Goal: Task Accomplishment & Management: Manage account settings

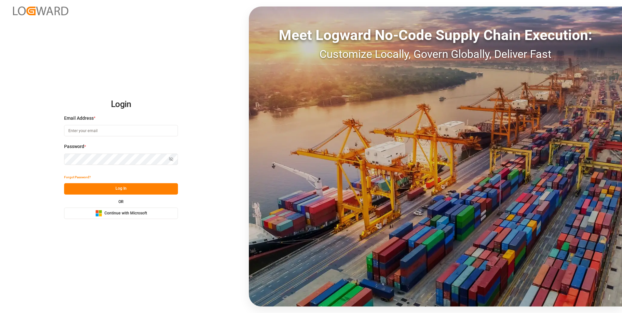
type input "mara-lynn.tan@leschaco.com"
click at [159, 191] on button "Log In" at bounding box center [121, 188] width 114 height 11
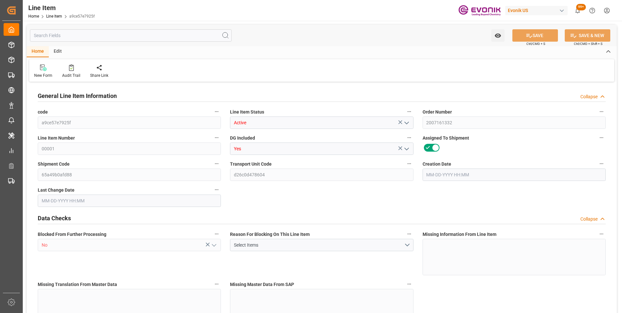
type input "19"
type input "19345.04"
type input "19000"
type input "0"
type input "760"
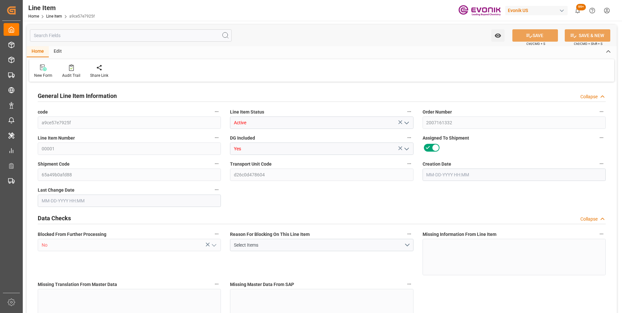
type input "24700"
type input "760"
type input "19345.04"
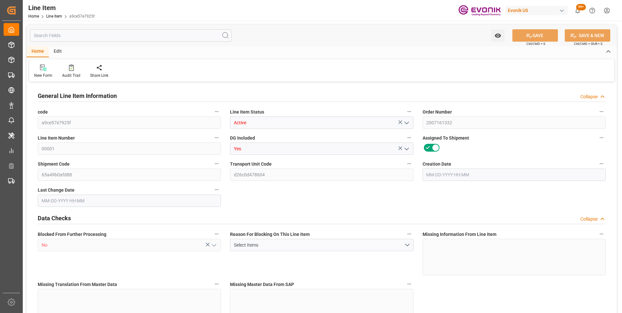
type input "19801.04"
type input "19000"
type input "0"
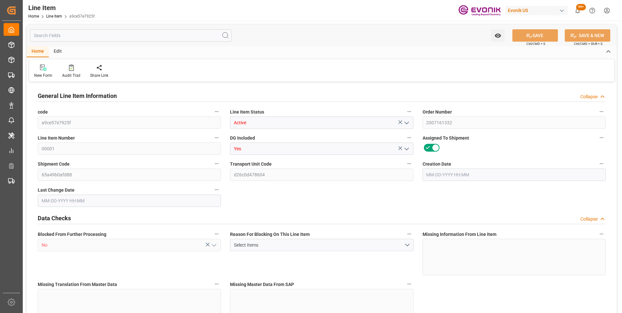
type input "760"
type input "19345.04"
type input "19000"
type input "0"
type input "09-09-2025 12:49"
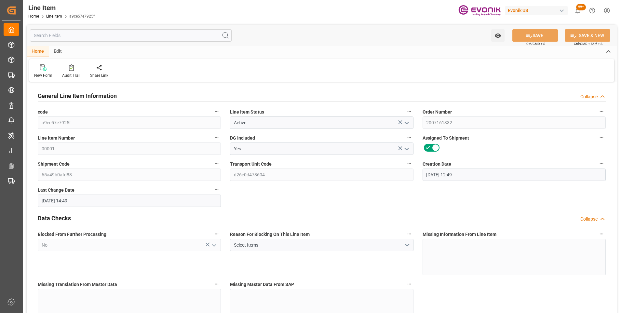
type input "09-29-2025 14:49"
type input "[DATE]"
type input "10-02-2025"
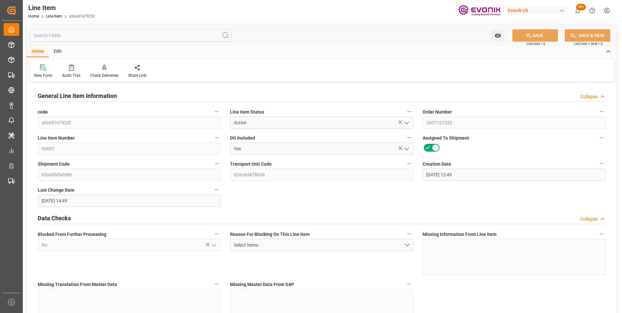
click at [88, 35] on input "text" at bounding box center [131, 35] width 202 height 12
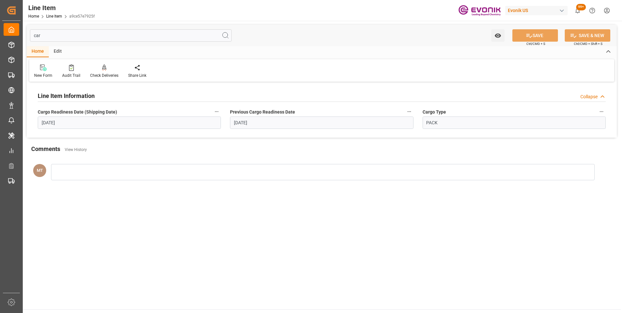
type input "car"
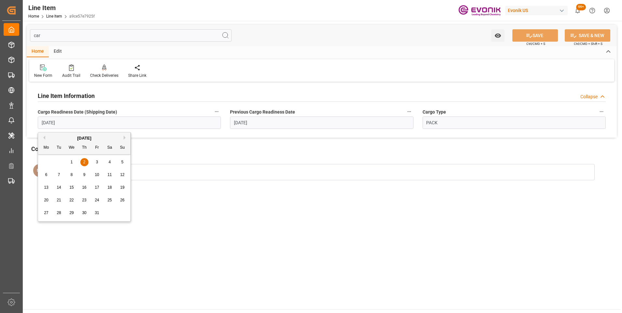
click at [109, 118] on input "10-02-2025" at bounding box center [129, 122] width 183 height 12
click at [96, 162] on span "3" at bounding box center [97, 162] width 2 height 5
type input "10-03-2025"
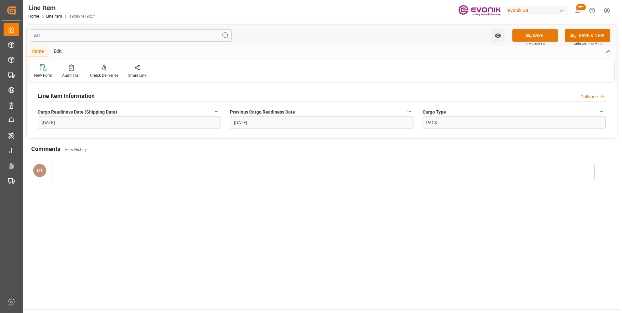
click at [527, 31] on button "SAVE" at bounding box center [535, 35] width 46 height 12
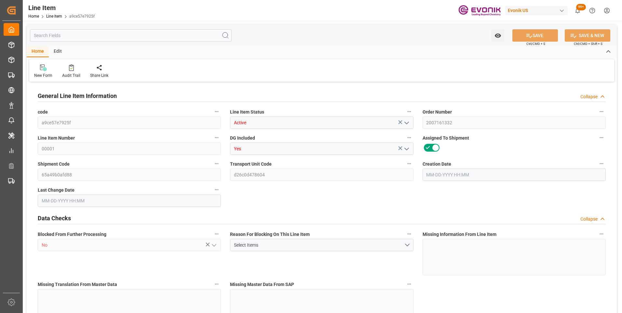
type input "19"
type input "19345.04"
type input "19000"
type input "0"
type input "760"
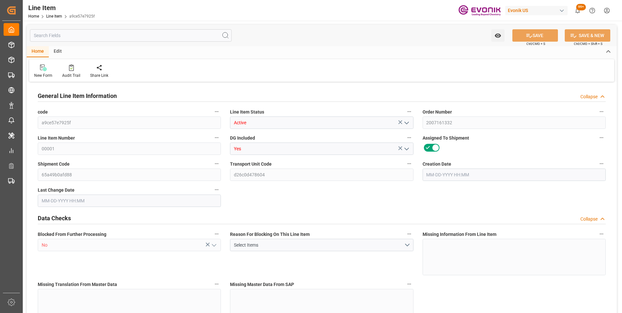
type input "24700"
type input "760"
type input "19345.04"
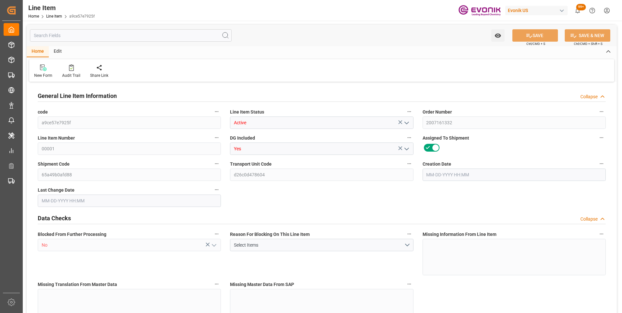
type input "19801.04"
type input "19000"
type input "0"
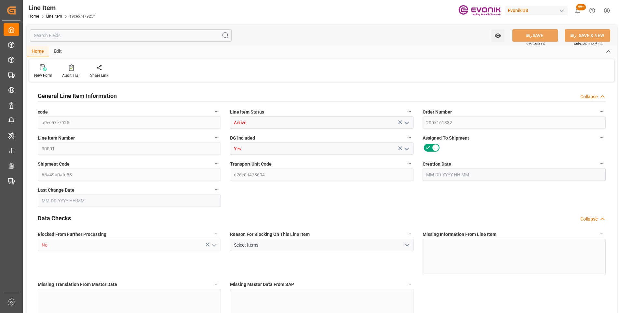
type input "760"
type input "19345.04"
type input "19000"
type input "0"
type input "09-09-2025 12:49"
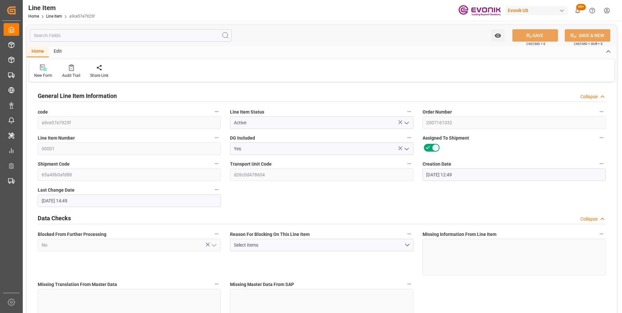
type input "09-29-2025 14:49"
type input "[DATE]"
type input "10-02-2025"
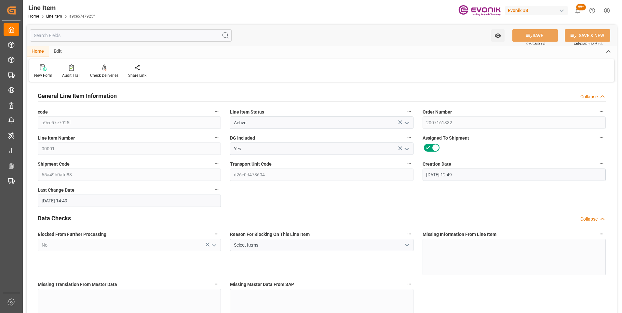
click at [104, 34] on input "text" at bounding box center [131, 35] width 202 height 12
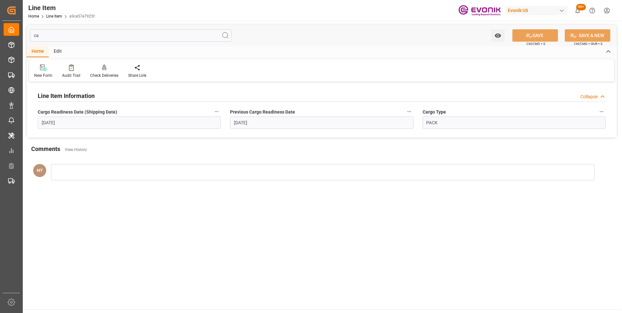
type input "c"
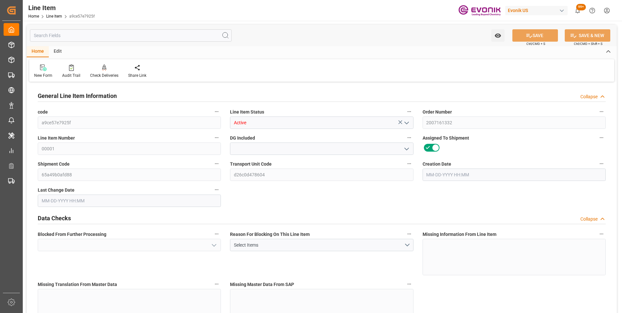
type input "Yes"
type input "No"
type input "19345.04"
type input "19000"
type input "0"
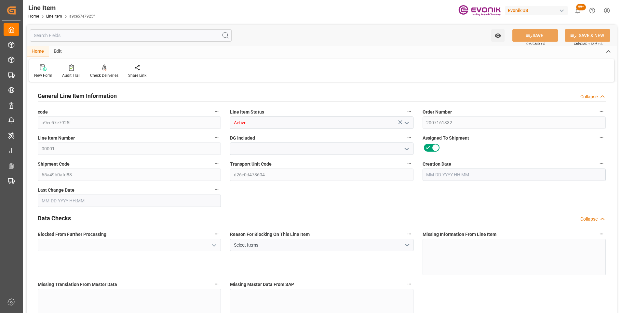
type input "760"
type input "24700"
type input "EAR99"
type input "760"
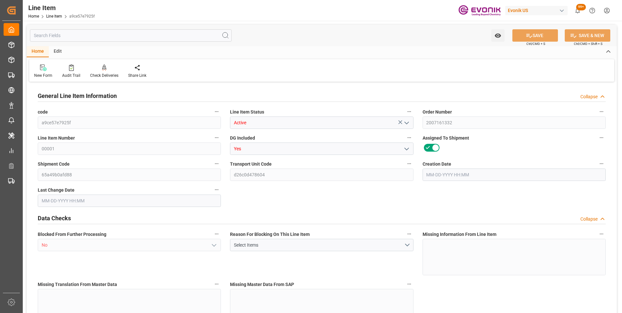
type input "19345.04"
type input "19801.04"
type input "19000"
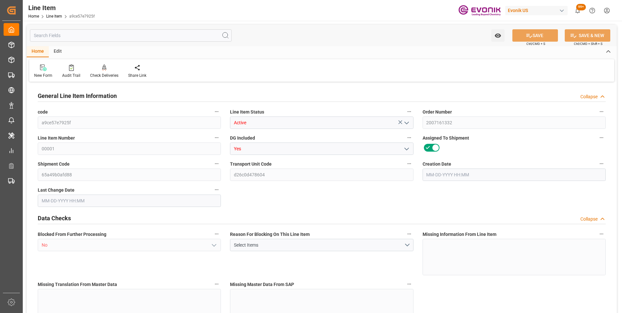
type input "0"
type input "760"
type input "19345.04"
type input "19000"
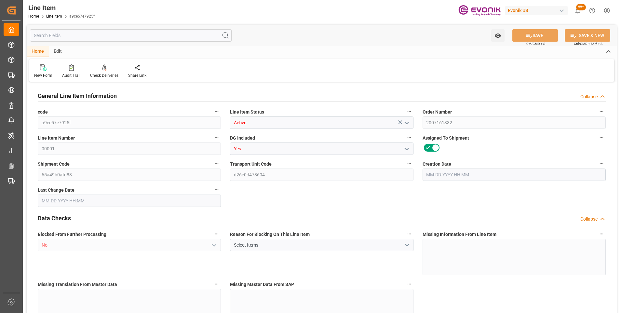
type input "0"
type input "09-09-2025 12:49"
type input "09-29-2025 14:49"
type input "[DATE]"
type input "10-02-2025"
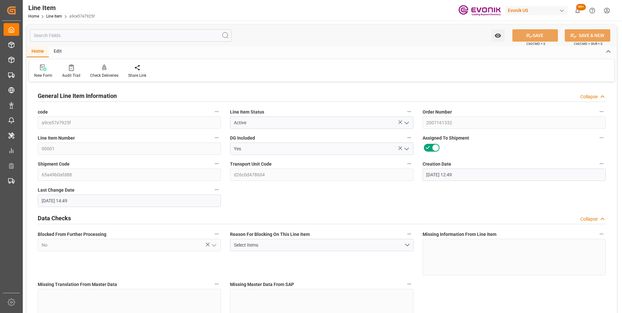
click at [410, 163] on icon "button" at bounding box center [409, 163] width 5 height 5
click at [417, 177] on icon at bounding box center [413, 174] width 7 height 7
click at [14, 61] on div at bounding box center [311, 156] width 622 height 313
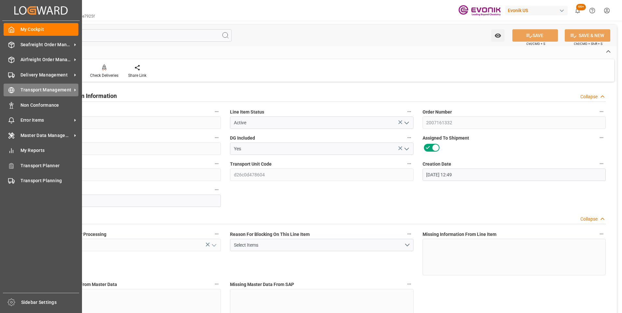
click at [12, 91] on icon at bounding box center [11, 91] width 2 height 6
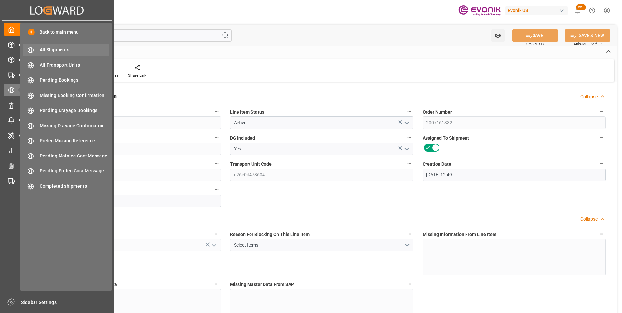
click at [51, 48] on span "All Shipments" at bounding box center [75, 50] width 70 height 7
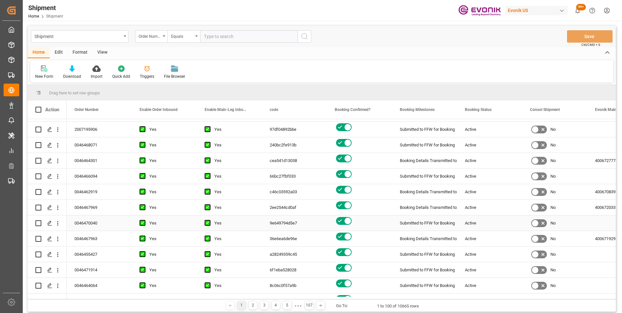
scroll to position [390, 0]
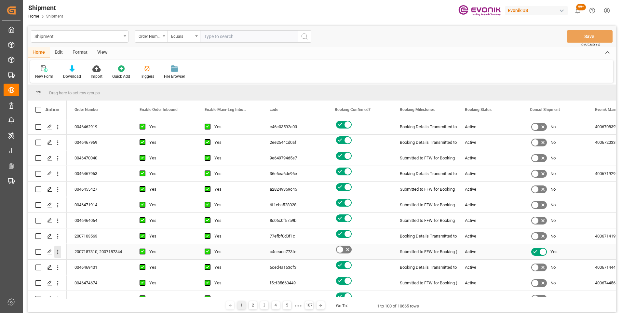
click at [56, 251] on icon "open menu" at bounding box center [57, 252] width 7 height 7
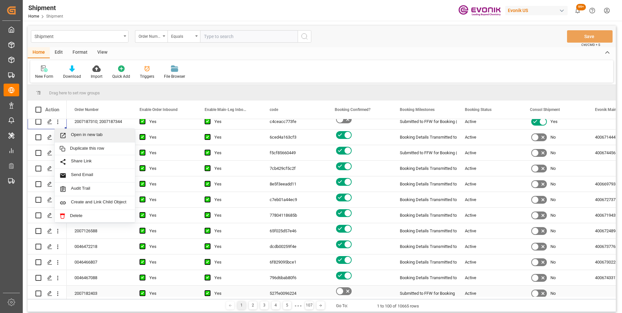
click at [57, 291] on icon "open menu" at bounding box center [57, 293] width 7 height 7
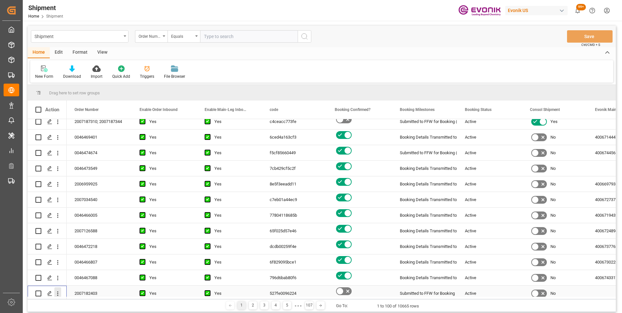
click at [59, 293] on icon "close menu" at bounding box center [57, 293] width 7 height 7
click at [58, 291] on icon "open menu" at bounding box center [57, 293] width 7 height 7
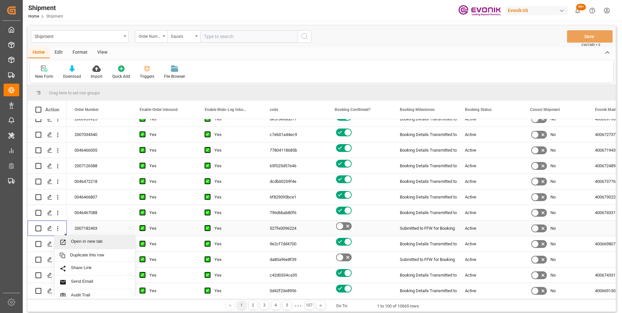
click at [71, 239] on span "Open in new tab" at bounding box center [100, 242] width 59 height 7
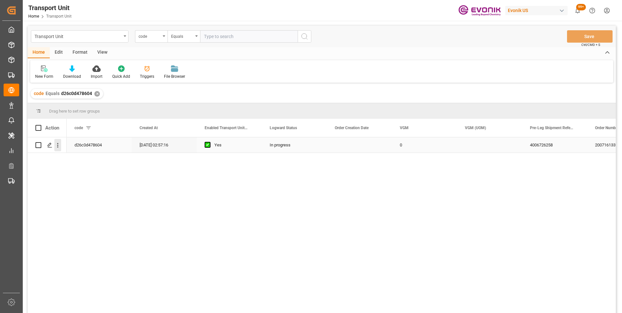
click at [58, 144] on icon "open menu" at bounding box center [57, 145] width 7 height 7
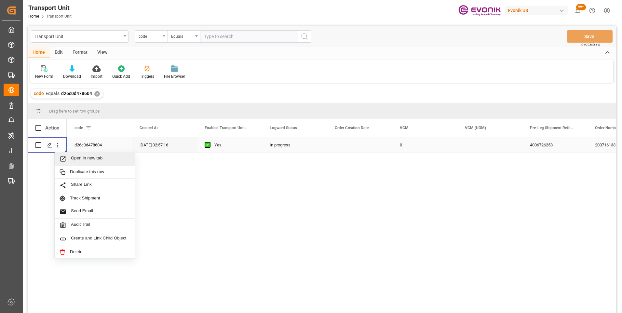
click at [73, 157] on span "Open in new tab" at bounding box center [100, 159] width 59 height 7
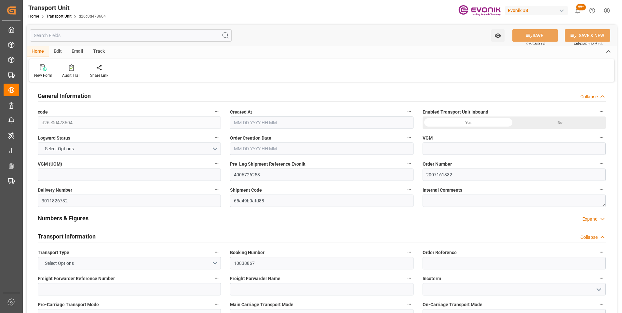
type input "0"
type input "Hapag Lloyd"
type input "Hapag Lloyd Aktiengesellschaft"
type input "USNYC"
type input "BRSSZ"
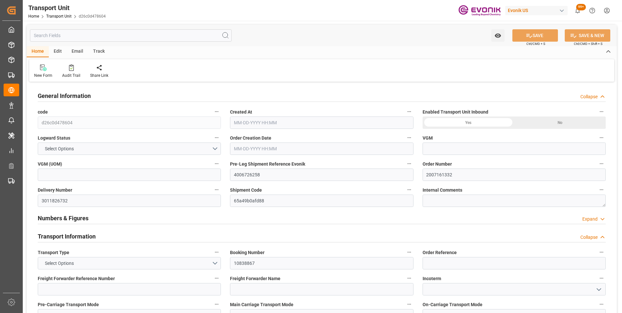
type input "9991202"
type input "USNYC"
type input "BRSSZ"
type input "19801.04"
click at [74, 36] on input "text" at bounding box center [131, 35] width 202 height 12
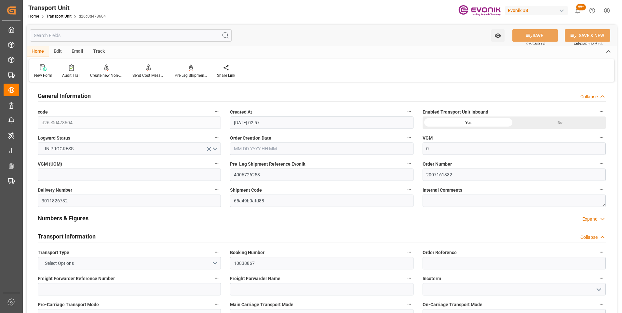
type input "[DATE] 02:57"
type input "[DATE]"
type input "09-22-2025 14:26"
type input "[DATE] 00:00"
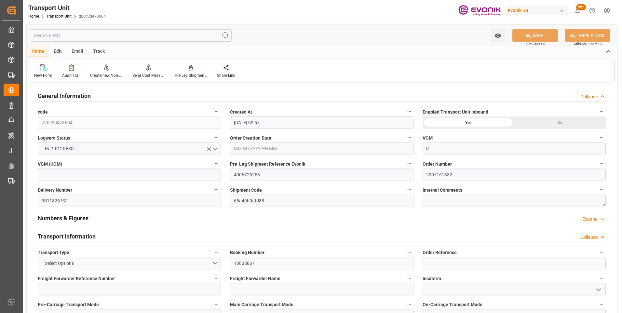
type input "[DATE] 00:00"
type input "10-14-2025 00:00"
type input "[DATE] 00:00"
type input "09-26-2025 08:30"
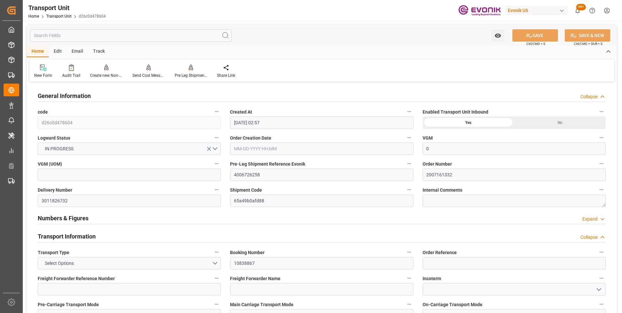
type input "10-01-2025 04:00"
type input "10-22-2025 01:00"
type input "10-22-2025 15:00"
type input "10-26-2025 15:00"
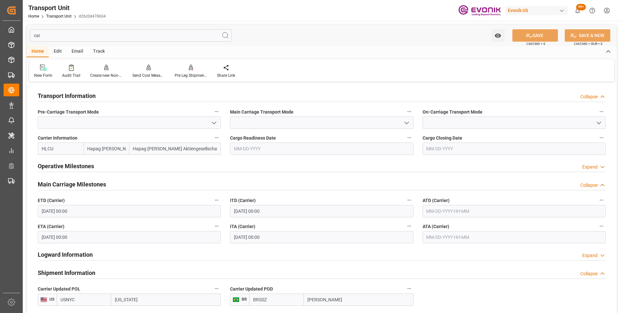
type input "carg"
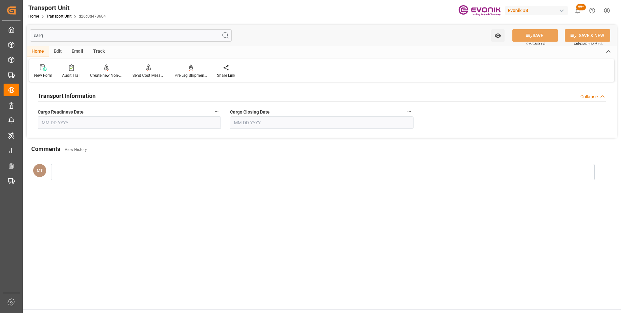
drag, startPoint x: 104, startPoint y: 39, endPoint x: 27, endPoint y: 44, distance: 77.9
click at [27, 44] on div "carg Watch Option SAVE Ctrl/CMD + S SAVE & NEW Ctrl/CMD + Shift + S" at bounding box center [322, 35] width 590 height 21
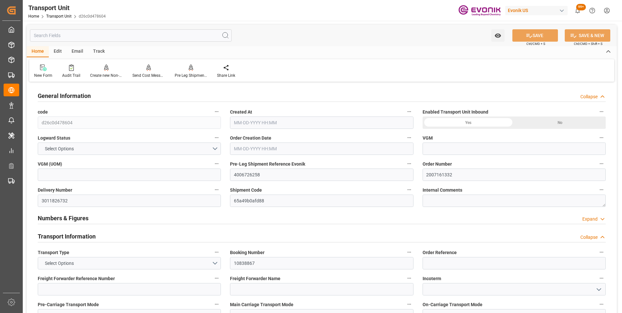
click at [407, 189] on icon "button" at bounding box center [409, 189] width 5 height 5
type input "0"
type input "Hapag Lloyd"
type input "Hapag Lloyd Aktiengesellschaft"
type input "USNYC"
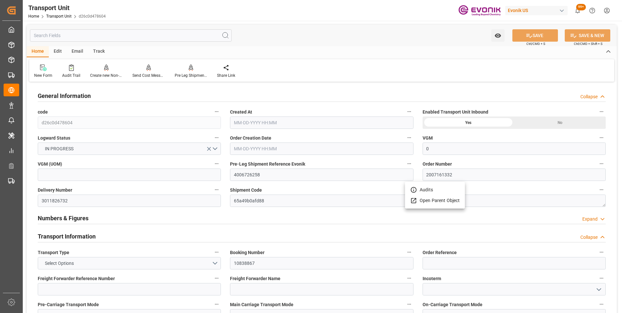
type input "BRSSZ"
type input "9991202"
type input "USNYC"
type input "BRSSZ"
type input "19801.04"
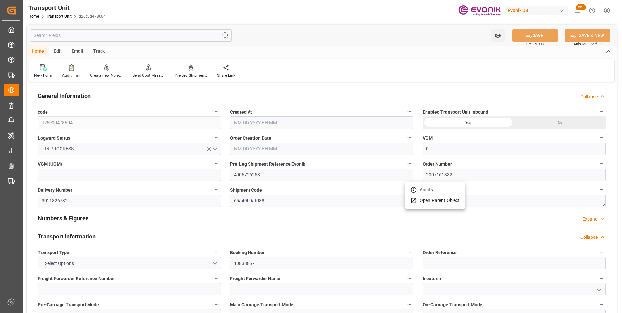
type input "09-10-2025 02:57"
type input "[DATE]"
type input "09-22-2025 14:26"
type input "09-23-2025 00:00"
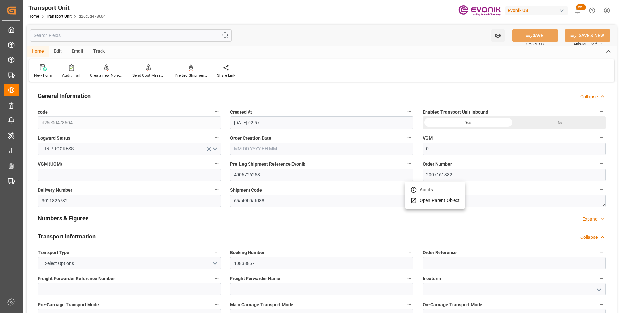
type input "10-15-2025 00:00"
type input "10-14-2025 00:00"
type input "09-22-2025 00:00"
type input "09-26-2025 08:30"
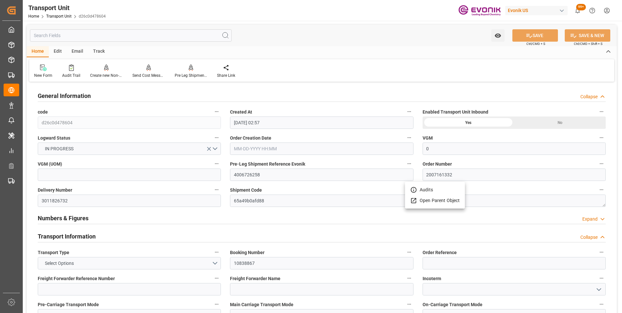
type input "10-01-2025 04:00"
type input "10-22-2025 01:00"
type input "10-22-2025 15:00"
type input "10-26-2025 15:00"
click at [423, 201] on li "Open Parent Object" at bounding box center [435, 200] width 60 height 11
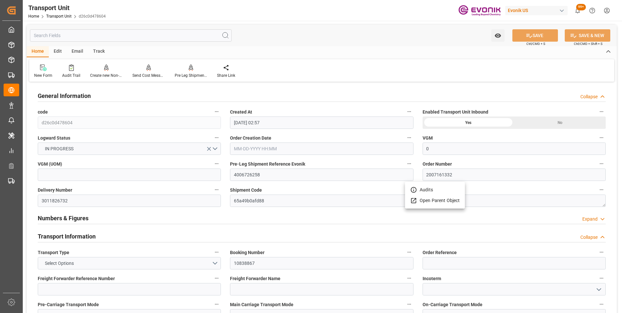
click at [121, 29] on div at bounding box center [311, 156] width 622 height 313
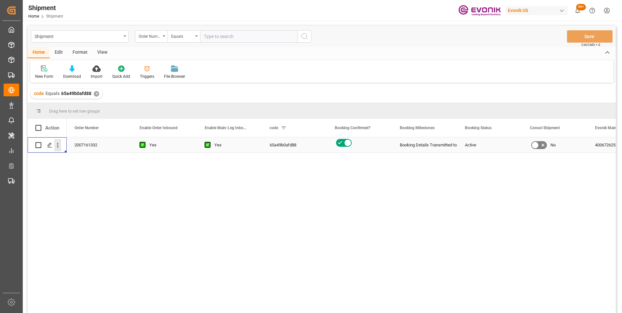
click at [59, 147] on icon "open menu" at bounding box center [57, 145] width 7 height 7
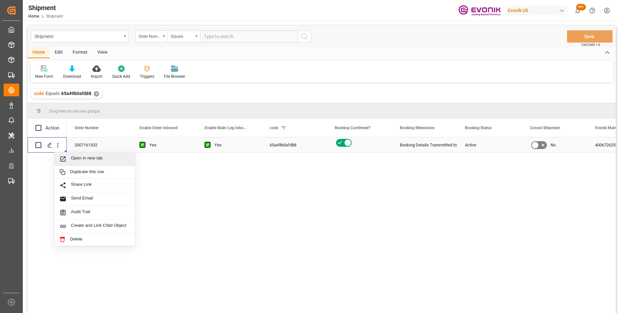
click at [64, 158] on icon "Press SPACE to select this row." at bounding box center [63, 159] width 7 height 7
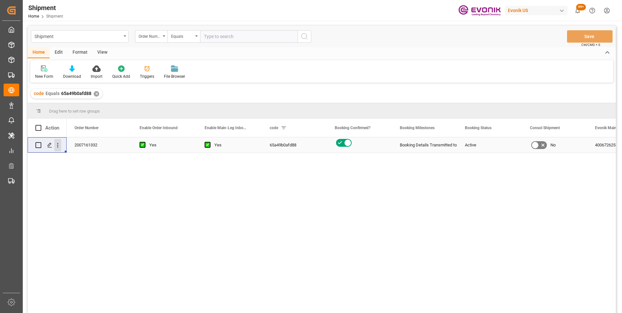
click at [58, 145] on icon "open menu" at bounding box center [57, 145] width 1 height 5
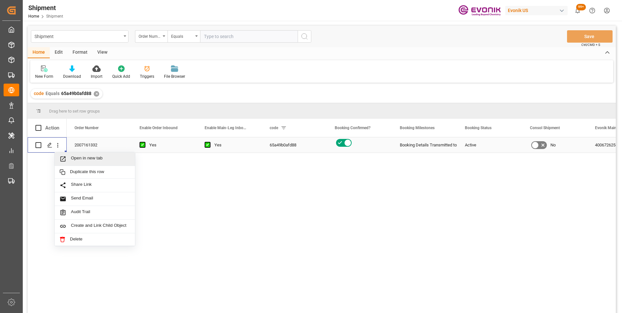
click at [69, 159] on span "Press SPACE to select this row." at bounding box center [65, 159] width 11 height 7
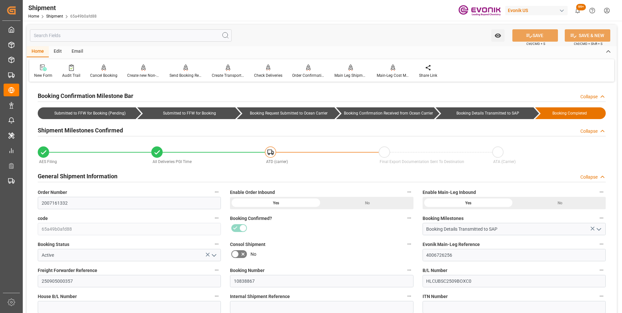
click at [144, 36] on input "text" at bounding box center [131, 35] width 202 height 12
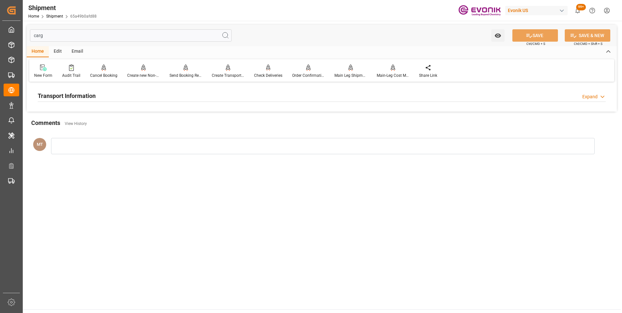
click at [88, 98] on h2 "Transport Information" at bounding box center [67, 95] width 58 height 9
click at [84, 36] on input "carg" at bounding box center [131, 35] width 202 height 12
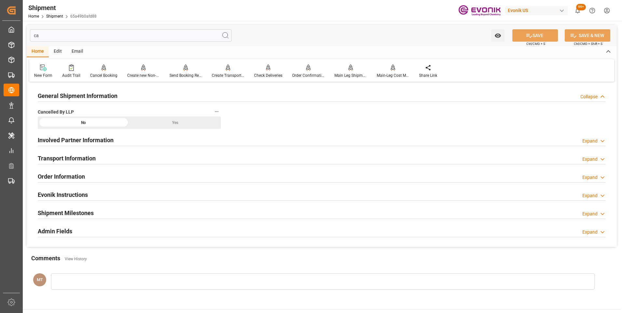
type input "c"
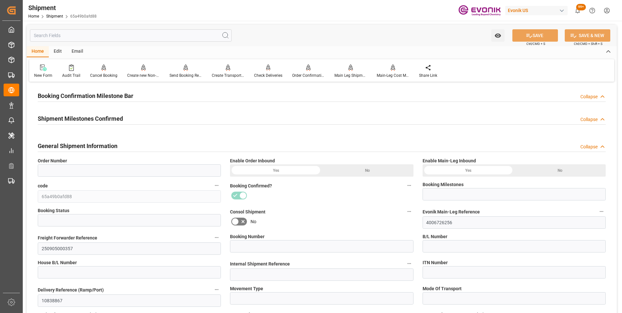
type input "2007161332"
type input "Booking Details Transmitted to SAP"
type input "Active"
type input "10838867"
type input "HLCUBSC2509BOXC0"
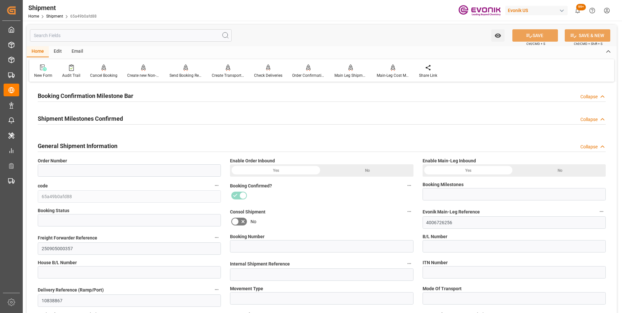
type input "P2P"
type input "45"
type input "FCL"
type input "0006"
type input "20GP"
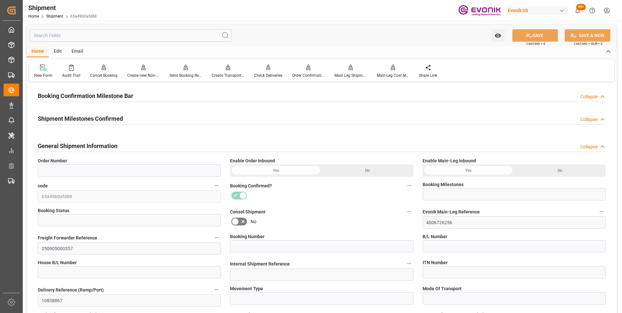
type input "3011826732"
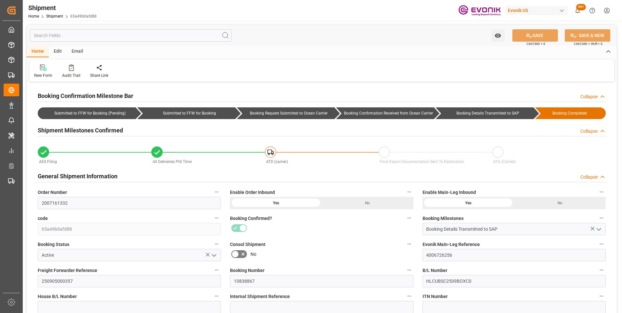
type input "760"
type input "BG"
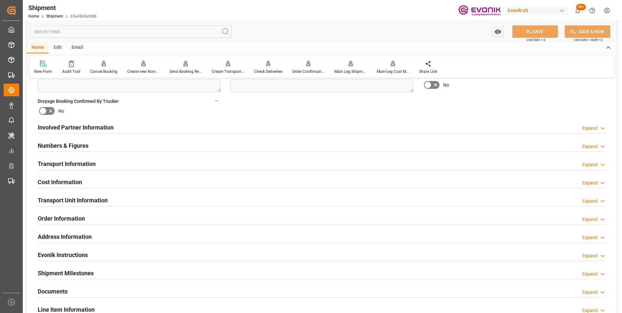
scroll to position [456, 0]
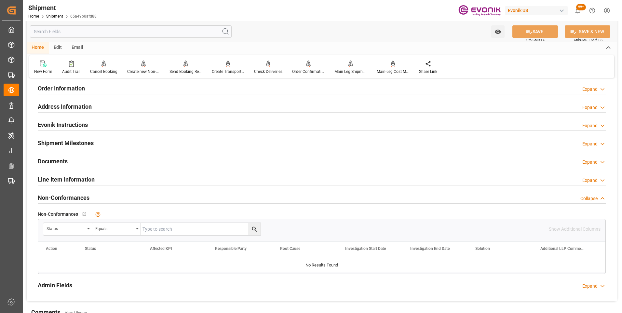
click at [80, 177] on h2 "Line Item Information" at bounding box center [66, 179] width 57 height 9
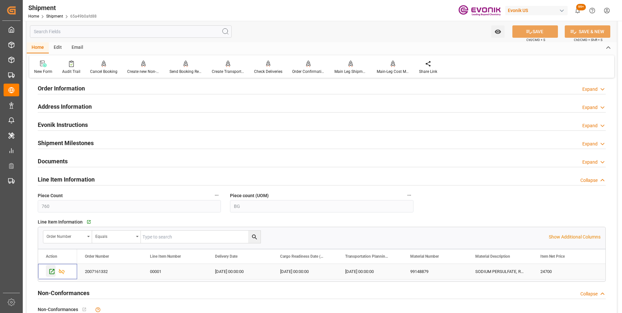
click at [49, 273] on icon "Press SPACE to select this row." at bounding box center [51, 271] width 7 height 7
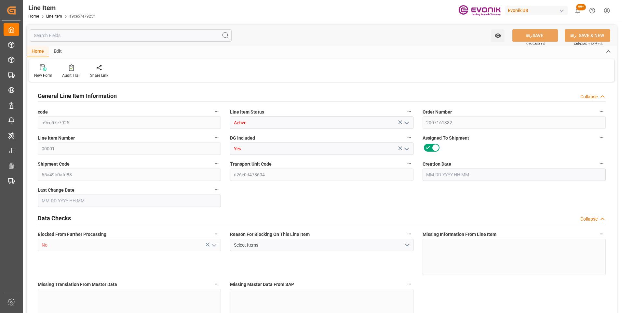
type input "19"
type input "19345.04"
type input "19000"
type input "0"
type input "760"
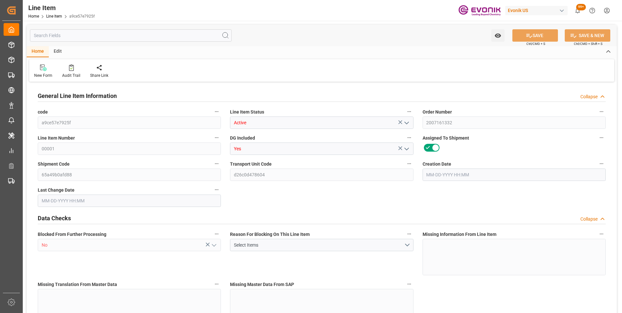
type input "24700"
type input "760"
type input "19345.04"
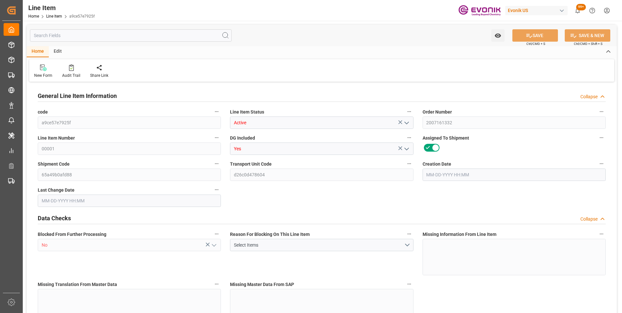
type input "19801.04"
type input "19000"
type input "0"
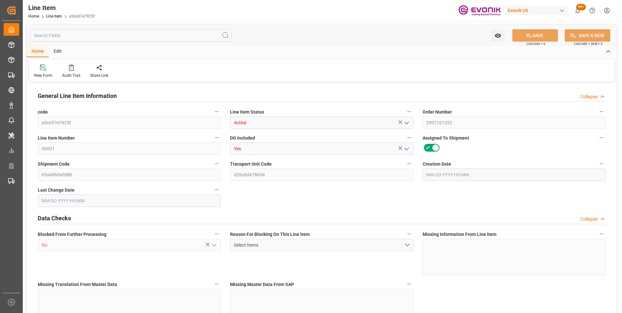
type input "760"
type input "19345.04"
type input "19000"
type input "0"
type input "[DATE] 12:49"
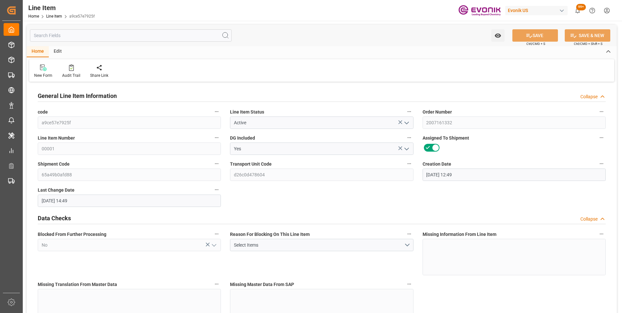
type input "[DATE] 14:49"
type input "[DATE]"
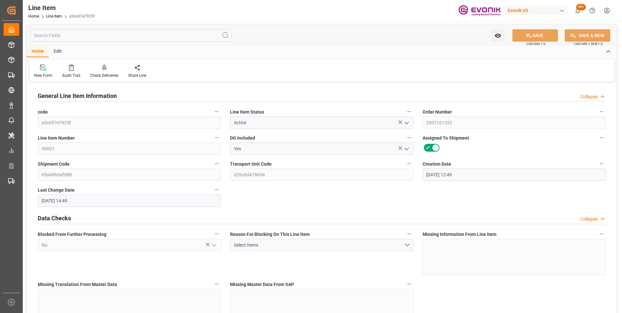
click at [66, 36] on input "text" at bounding box center [131, 35] width 202 height 12
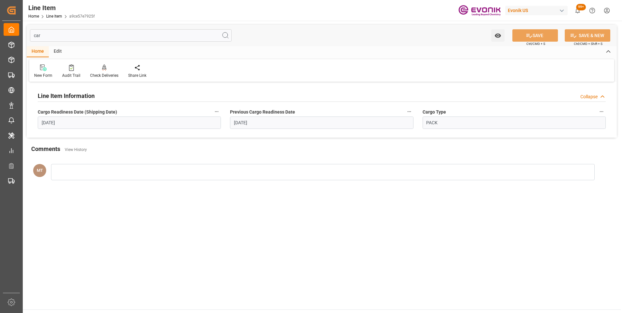
type input "car"
click at [129, 118] on input "[DATE]" at bounding box center [129, 122] width 183 height 12
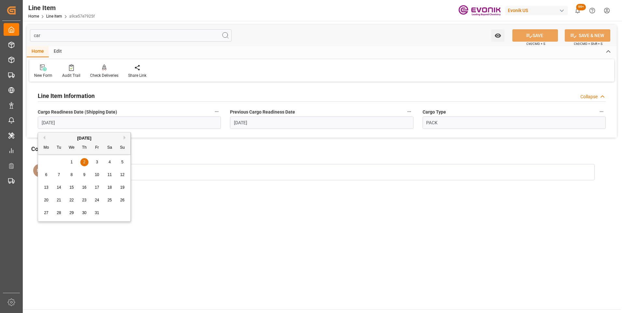
click at [96, 162] on span "3" at bounding box center [97, 162] width 2 height 5
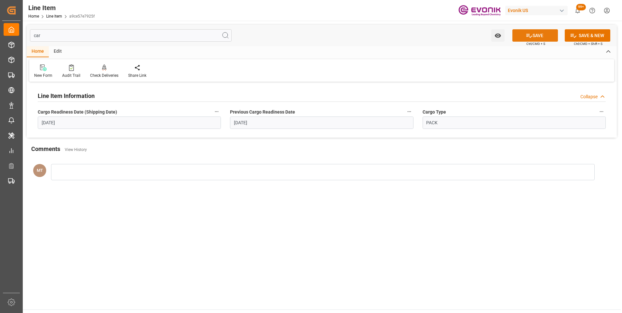
click at [527, 39] on icon at bounding box center [529, 35] width 7 height 7
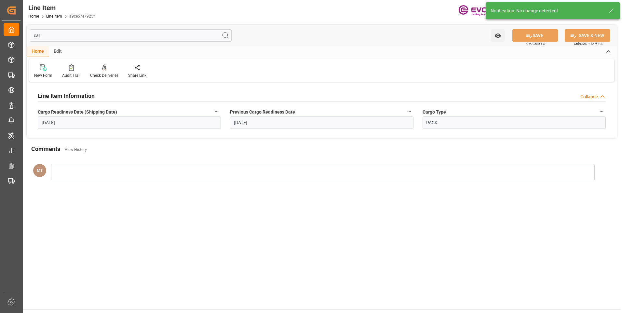
click at [129, 119] on input "[DATE]" at bounding box center [129, 122] width 183 height 12
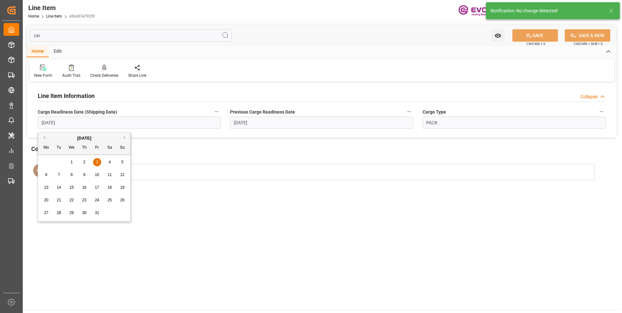
click at [70, 164] on div "1" at bounding box center [72, 162] width 8 height 8
type input "10-01-2025"
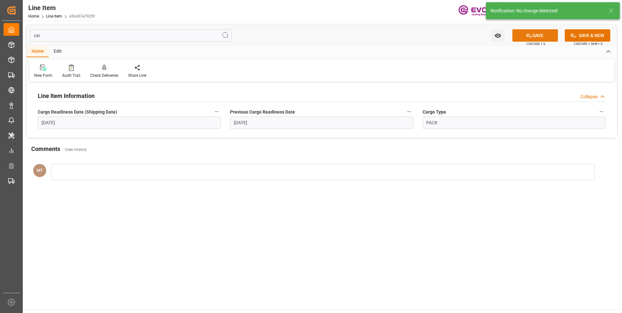
click at [531, 36] on icon at bounding box center [529, 35] width 7 height 7
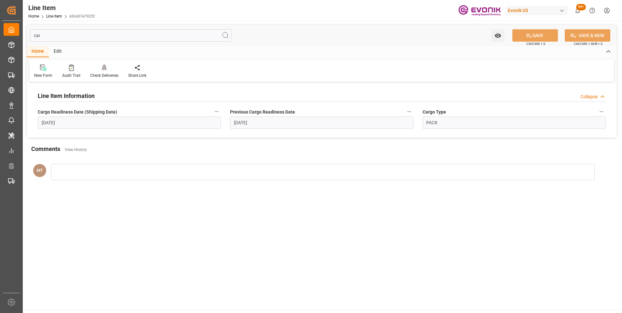
click at [72, 36] on input "car" at bounding box center [131, 35] width 202 height 12
type input "c"
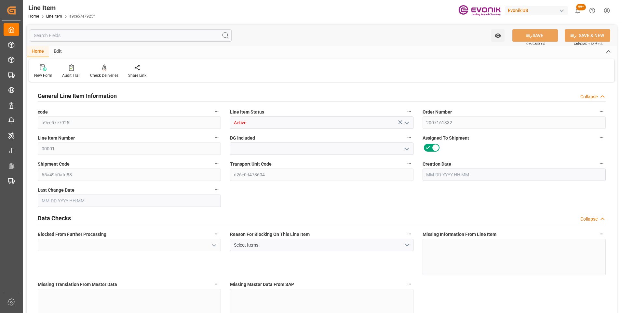
type input "Yes"
type input "No"
type input "19345.04"
type input "19000"
type input "0"
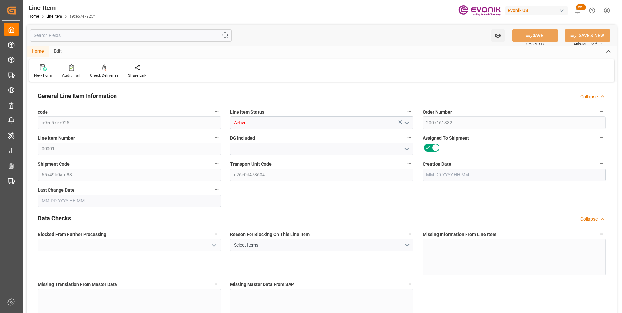
type input "760"
type input "24700"
type input "EAR99"
type input "760"
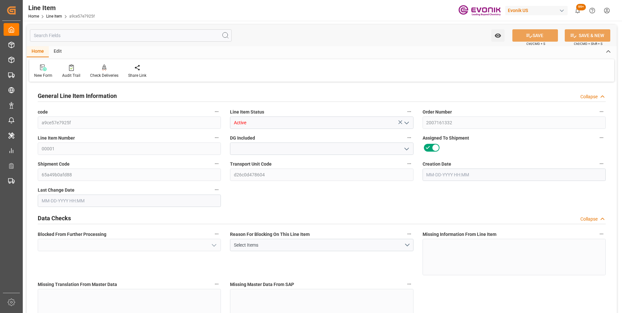
type input "19345.04"
type input "19801.04"
type input "19000"
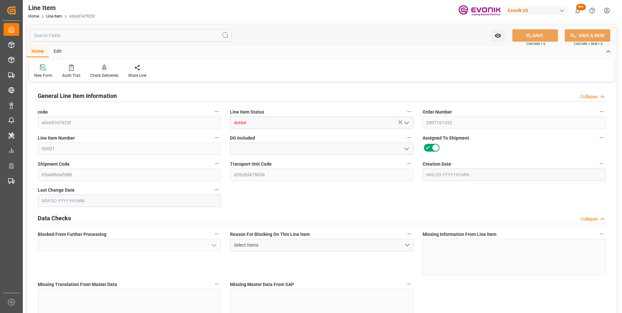
type input "0"
type input "760"
type input "19345.04"
type input "19000"
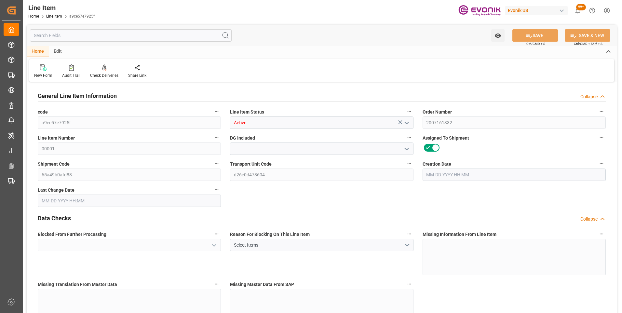
type input "0"
type input "[DATE] 12:49"
type input "[DATE] 14:49"
type input "[DATE]"
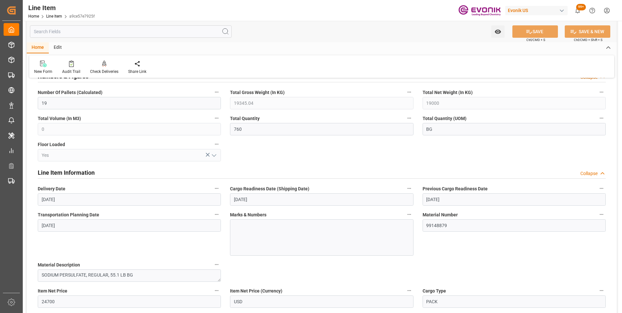
scroll to position [325, 0]
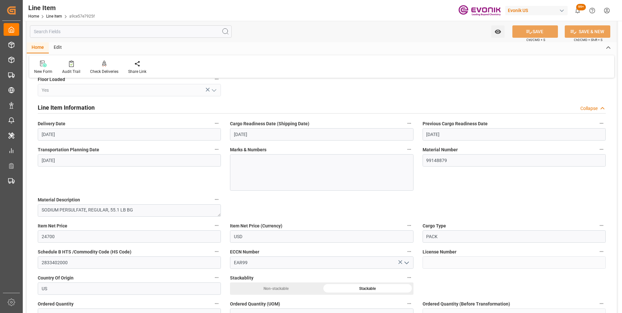
click at [121, 159] on input "[DATE]" at bounding box center [129, 160] width 183 height 12
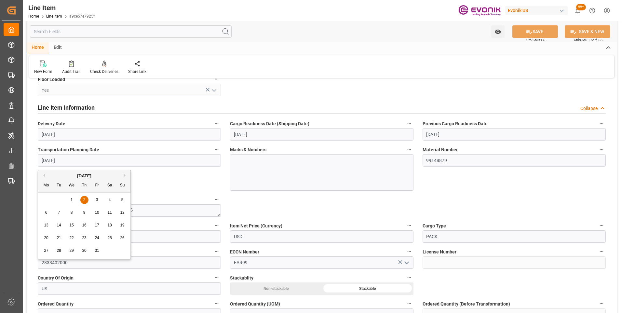
click at [182, 175] on div "Transportation Planning Date [DATE]" at bounding box center [129, 168] width 192 height 50
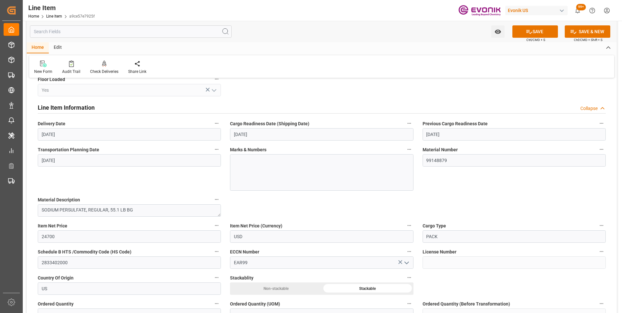
click at [409, 123] on icon "button" at bounding box center [409, 123] width 5 height 5
click at [414, 123] on icon at bounding box center [414, 124] width 6 height 6
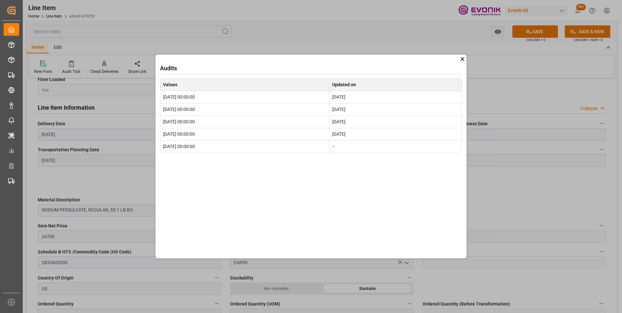
click at [462, 58] on icon at bounding box center [462, 59] width 7 height 7
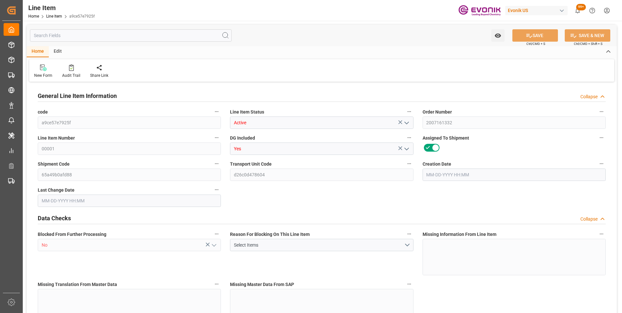
type input "19"
type input "19345.04"
type input "19000"
type input "0"
type input "760"
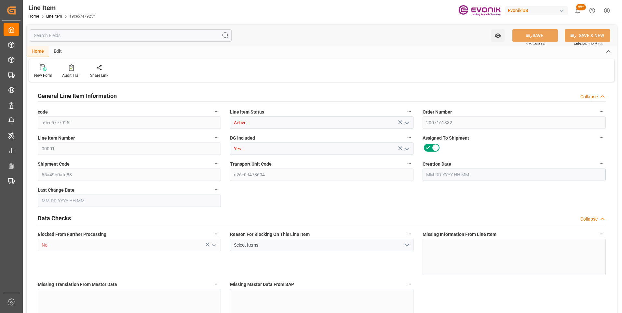
type input "24700"
type input "760"
type input "19345.04"
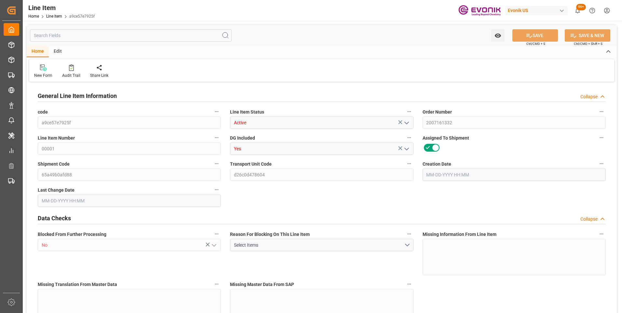
type input "19801.04"
type input "19000"
type input "0"
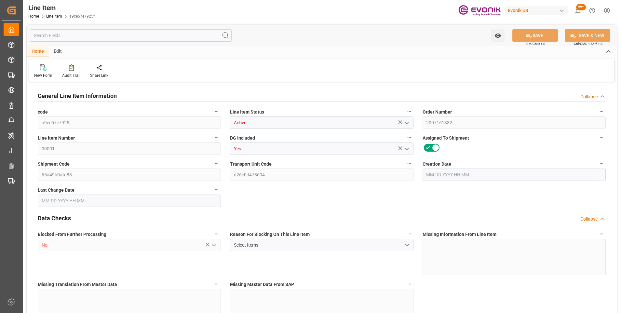
type input "760"
type input "19345.04"
type input "19000"
type input "0"
type input "[DATE] 12:49"
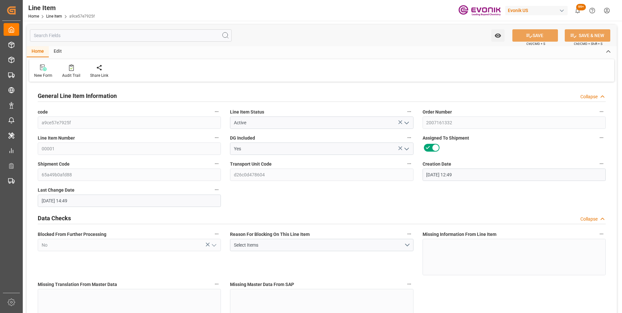
type input "[DATE] 14:49"
type input "[DATE]"
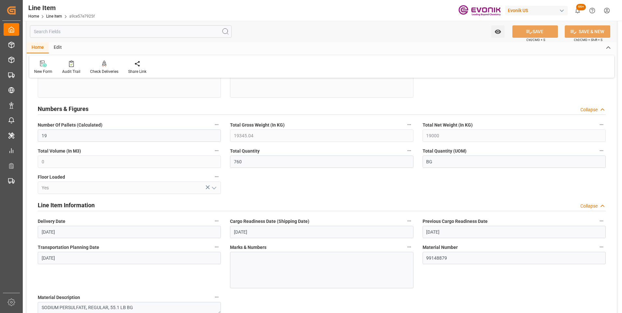
scroll to position [260, 0]
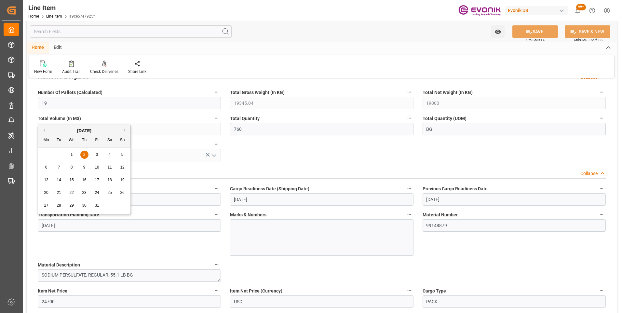
drag, startPoint x: 179, startPoint y: 224, endPoint x: 34, endPoint y: 220, distance: 145.5
click at [34, 220] on div "Transportation Planning Date [DATE]" at bounding box center [129, 233] width 192 height 50
click at [98, 156] on span "3" at bounding box center [97, 154] width 2 height 5
type input "10-03-2025"
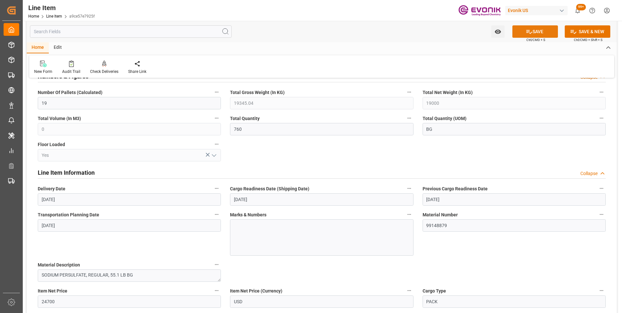
click at [526, 33] on icon at bounding box center [529, 32] width 6 height 4
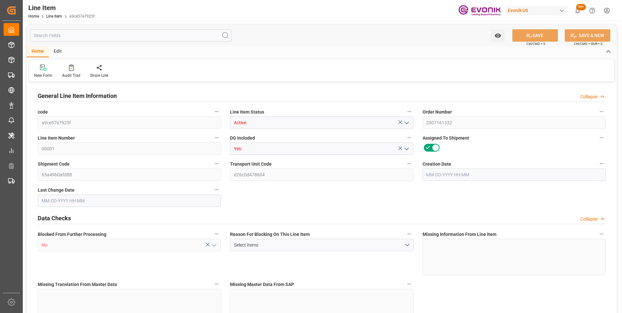
type input "19"
type input "19345.04"
type input "19000"
type input "0"
type input "760"
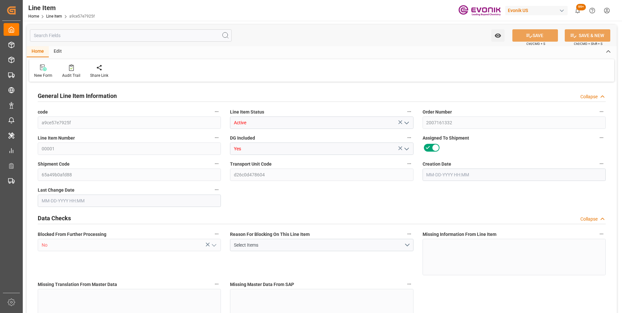
type input "24700"
type input "760"
type input "19345.04"
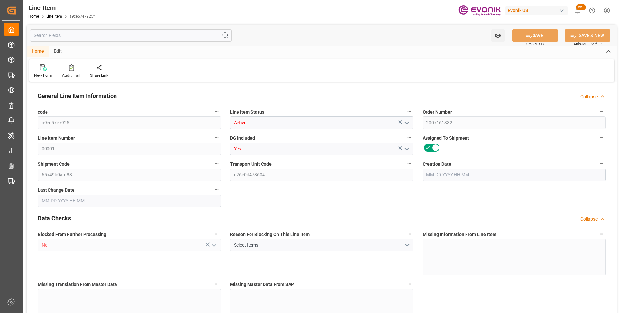
type input "19801.04"
type input "19000"
type input "0"
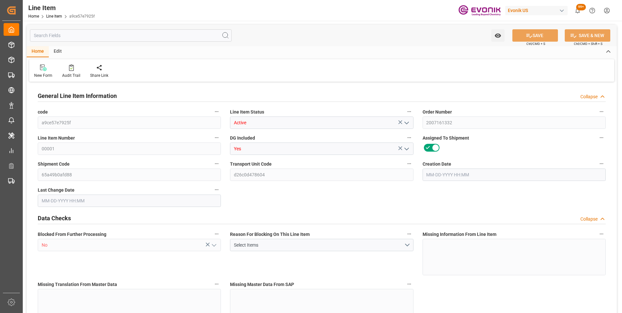
type input "760"
type input "19345.04"
type input "19000"
type input "0"
type input "09-09-2025 12:49"
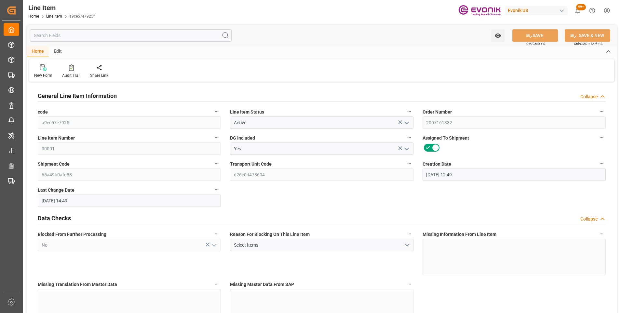
type input "09-29-2025 14:49"
type input "10-29-2025"
type input "10-02-2025"
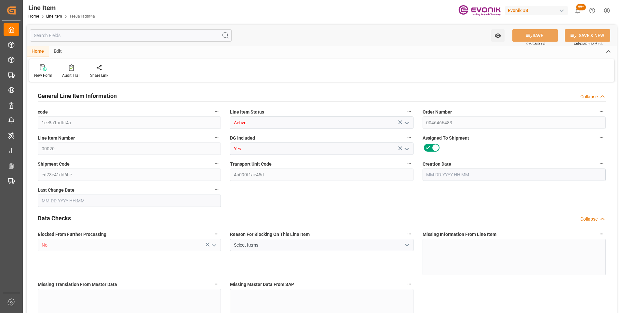
type input "4"
type input "4220"
type input "4000"
type input "5.568"
type input "4"
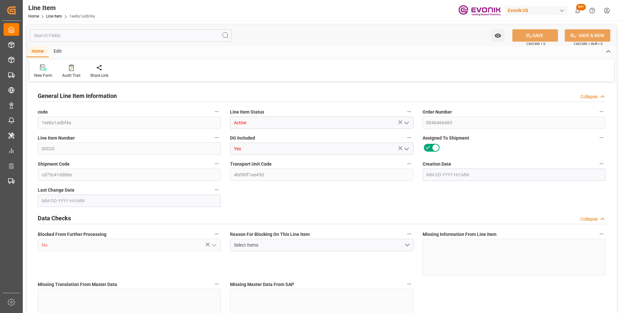
type input "38280"
type input "4"
type input "4220"
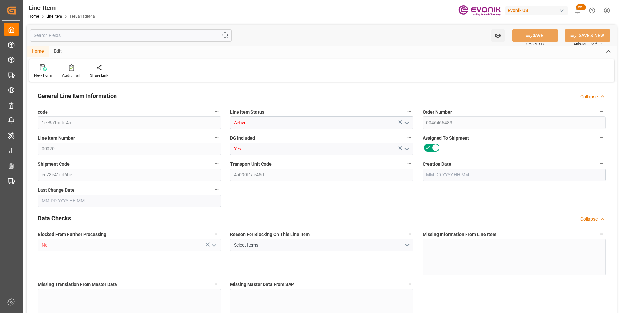
type input "4220"
type input "4000"
type input "5.568"
type input "5568"
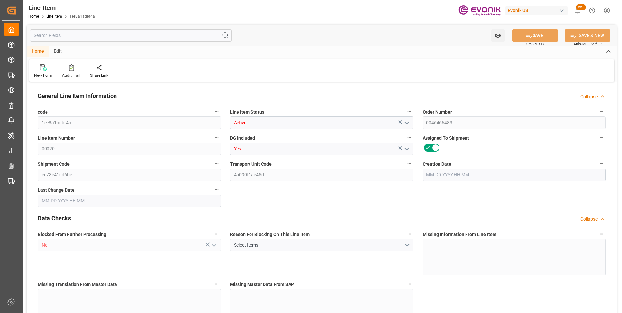
type input "4"
type input "4220"
type input "4000"
type input "5.568"
type input "[DATE] 13:15"
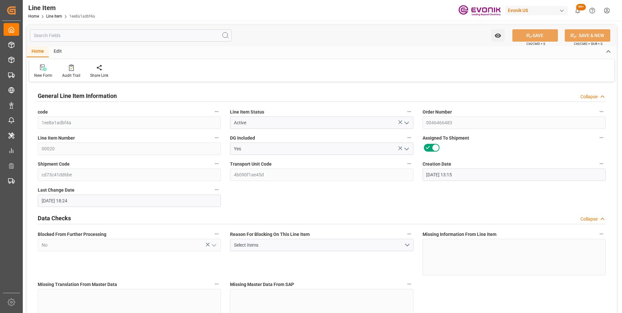
type input "08-06-2025 18:24"
type input "[DATE]"
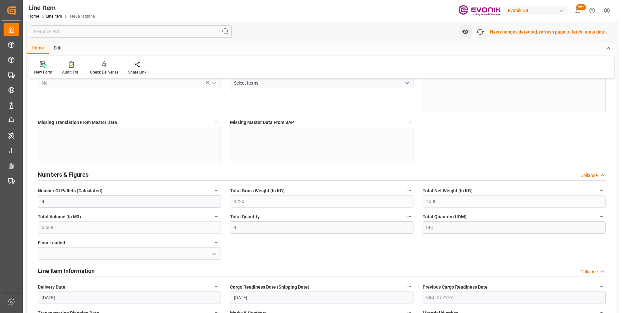
scroll to position [260, 0]
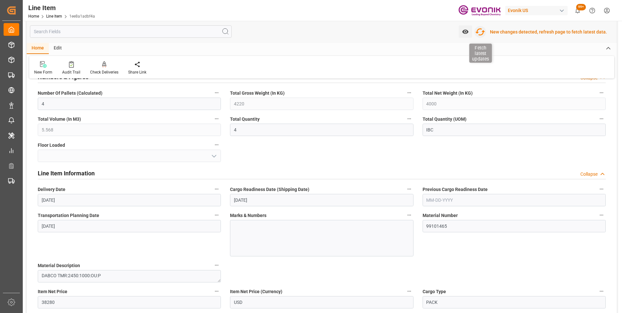
click at [484, 30] on icon "button" at bounding box center [480, 32] width 10 height 10
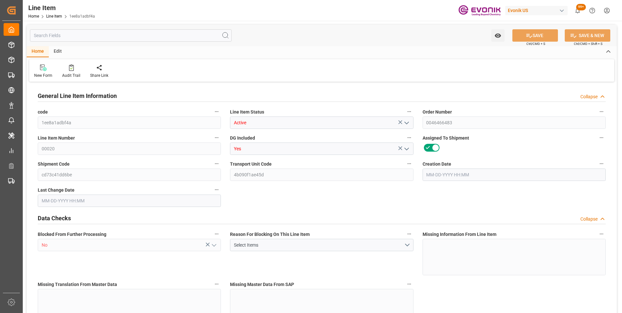
type input "4"
type input "4220"
type input "4000"
type input "5.568"
type input "4"
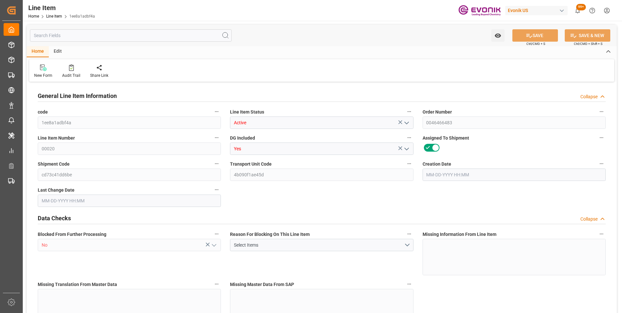
type input "38280"
type input "4"
type input "4220"
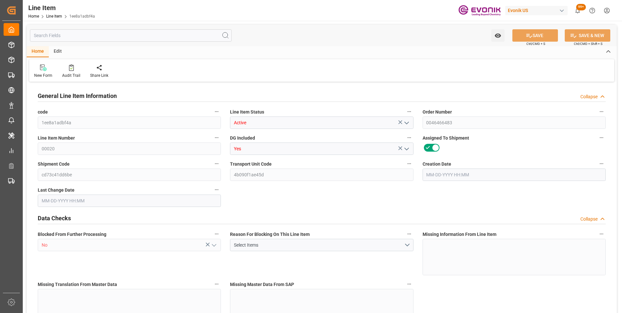
type input "4220"
type input "4000"
type input "5.568"
type input "5568"
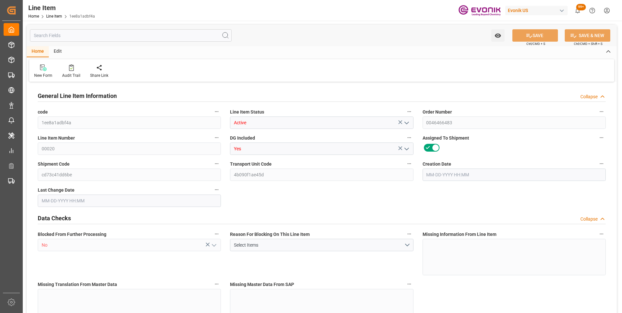
type input "4"
type input "4220"
type input "4000"
type input "5.568"
type input "[DATE] 13:15"
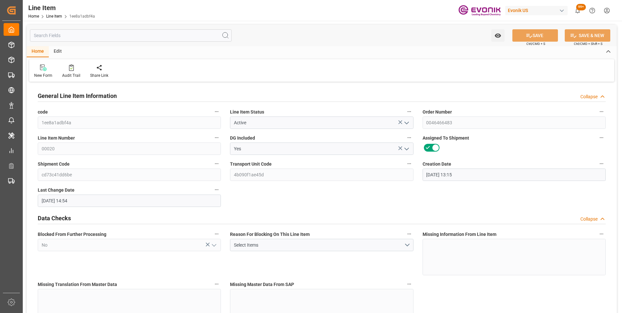
type input "[DATE] 14:54"
type input "[DATE]"
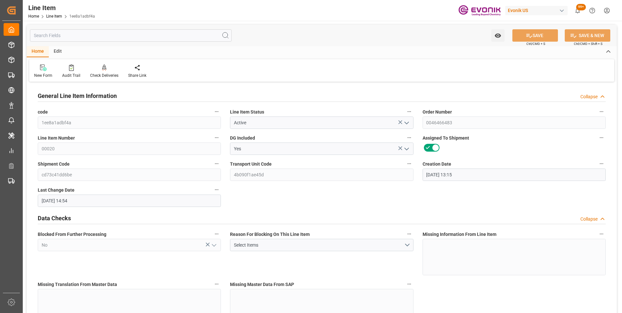
scroll to position [260, 0]
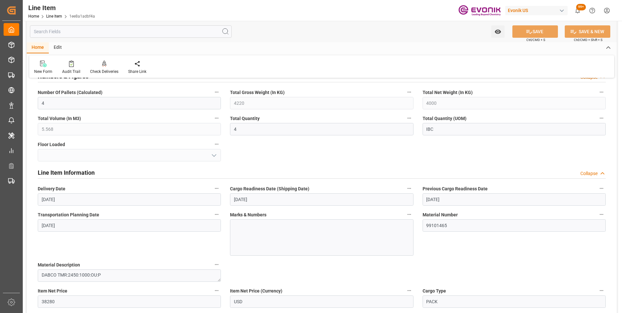
click at [309, 196] on input "[DATE]" at bounding box center [321, 199] width 183 height 12
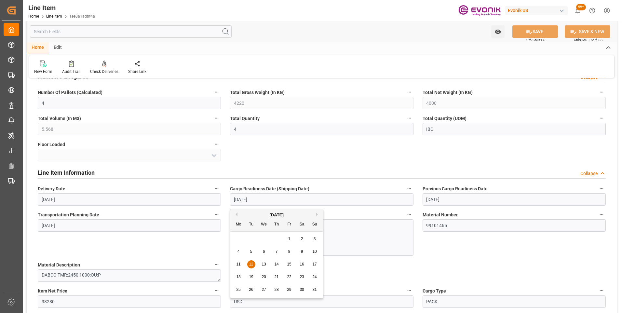
click at [239, 251] on span "4" at bounding box center [239, 251] width 2 height 5
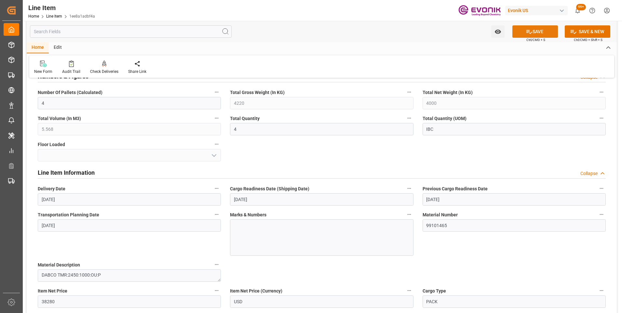
click at [520, 33] on button "SAVE" at bounding box center [535, 31] width 46 height 12
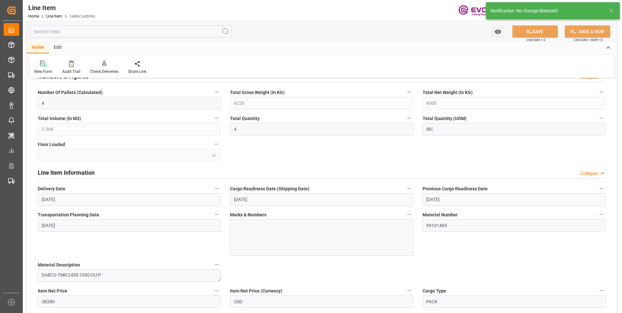
click at [410, 186] on icon "button" at bounding box center [409, 188] width 5 height 5
click at [385, 191] on div at bounding box center [311, 156] width 622 height 313
click at [345, 205] on input "[DATE]" at bounding box center [321, 199] width 183 height 12
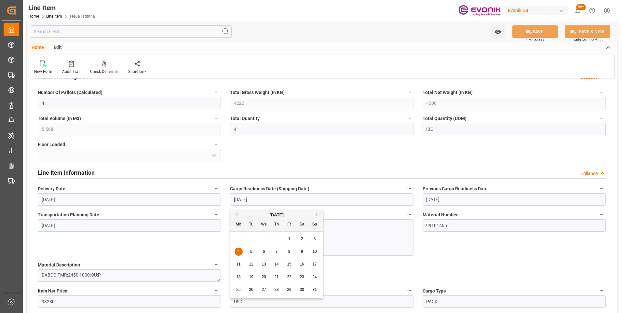
click at [291, 264] on span "15" at bounding box center [289, 264] width 4 height 5
type input "[DATE]"
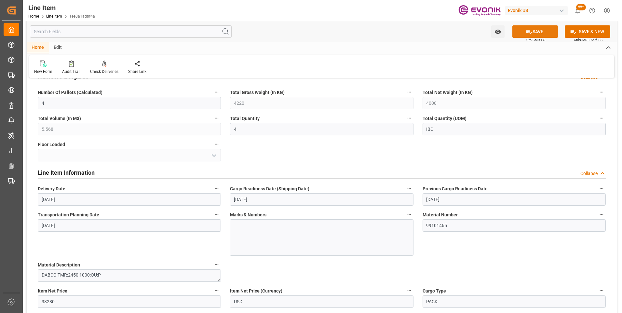
click at [526, 34] on icon at bounding box center [529, 31] width 7 height 7
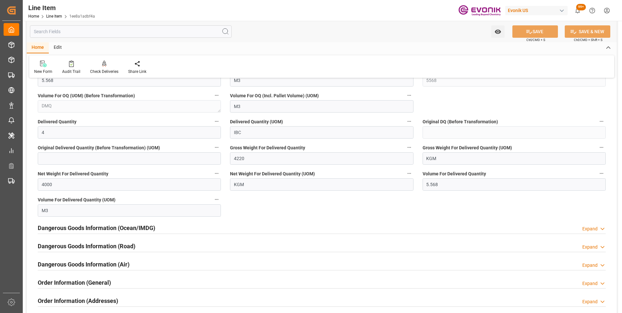
scroll to position [781, 0]
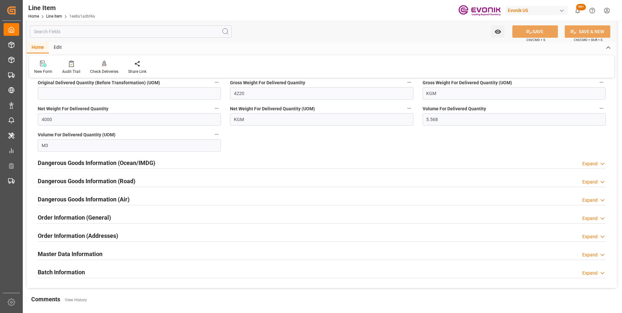
click at [90, 221] on h2 "Order Information (General)" at bounding box center [74, 217] width 73 height 9
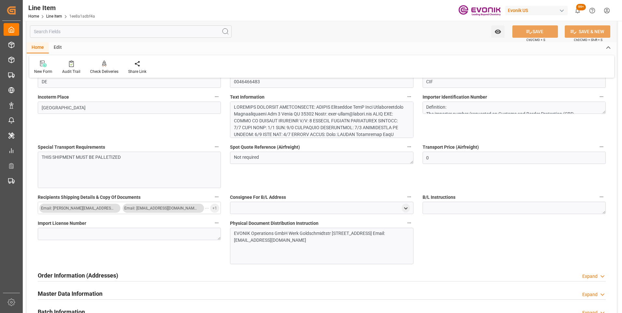
scroll to position [1139, 0]
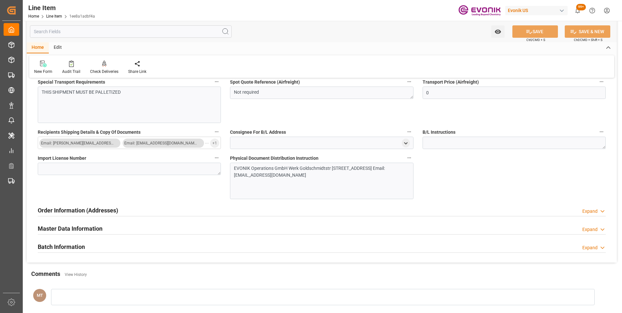
click at [99, 219] on div "Order Information (Addresses) Expand" at bounding box center [321, 210] width 577 height 18
click at [91, 231] on h2 "Master Data Information" at bounding box center [70, 228] width 65 height 9
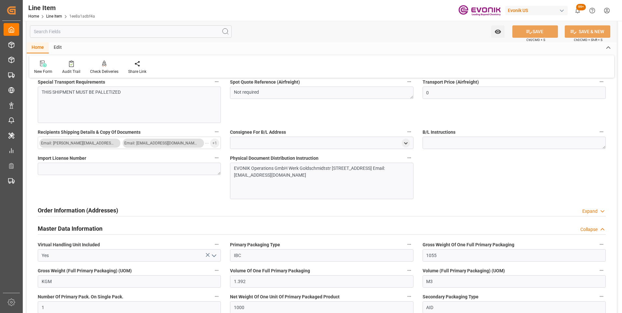
scroll to position [1269, 0]
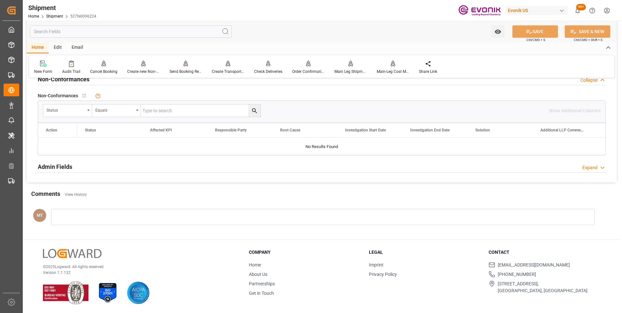
scroll to position [444, 0]
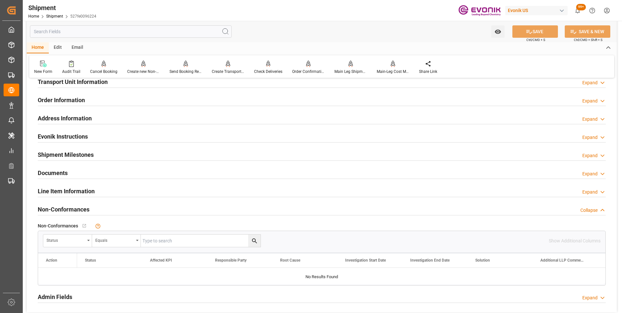
click at [73, 191] on h2 "Line Item Information" at bounding box center [66, 191] width 57 height 9
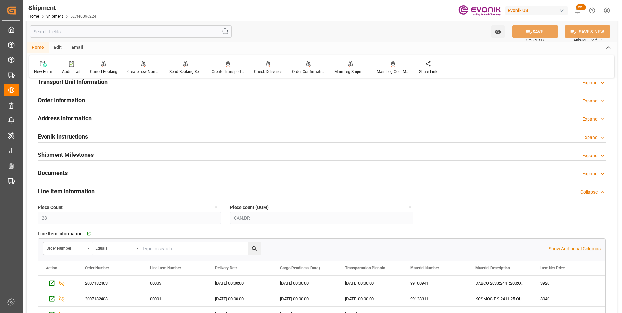
scroll to position [574, 0]
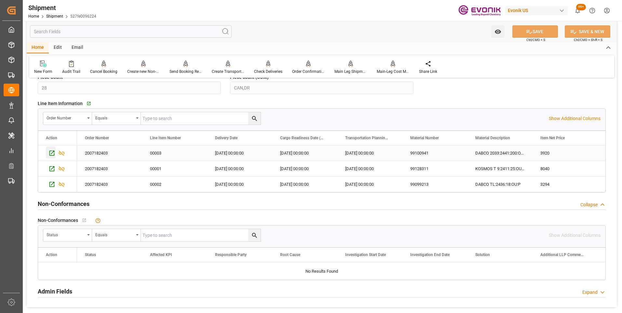
click at [48, 157] on div "Press SPACE to select this row." at bounding box center [51, 152] width 10 height 12
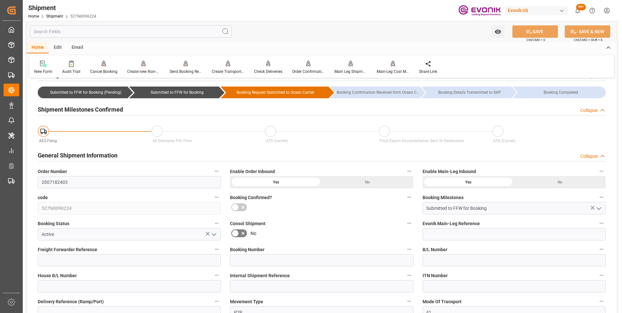
scroll to position [0, 0]
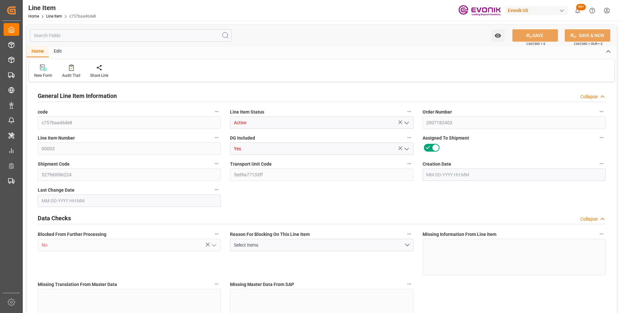
type input "1"
type input "433.6"
type input "400"
type input "0.5751"
type input "2"
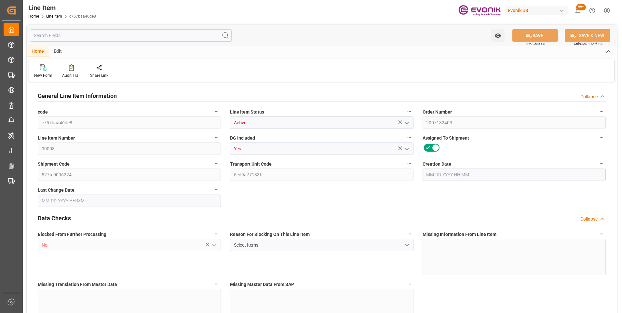
type input "3920"
type input "2"
type input "433.6"
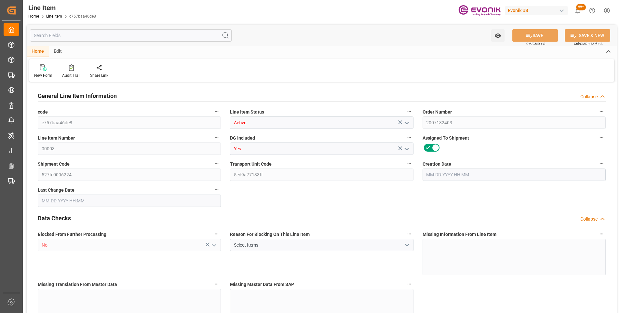
type input "453.6"
type input "400"
type input "0.5751"
type input "575.074"
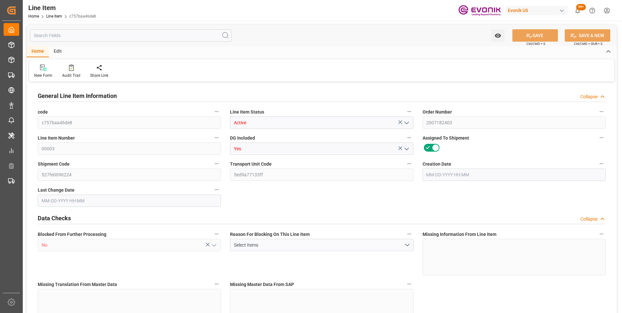
type input "0"
type input "09-16-2025 12:02"
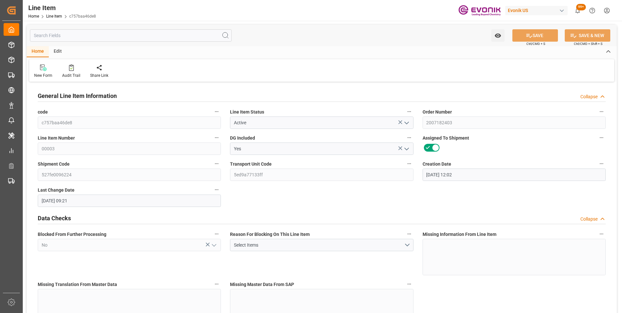
type input "[DATE] 09:21"
type input "[DATE]"
type input "10-31-2025"
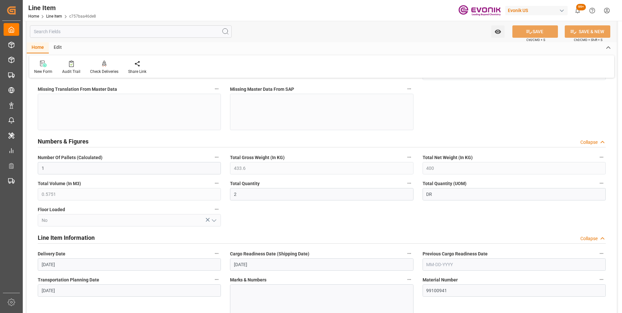
scroll to position [293, 0]
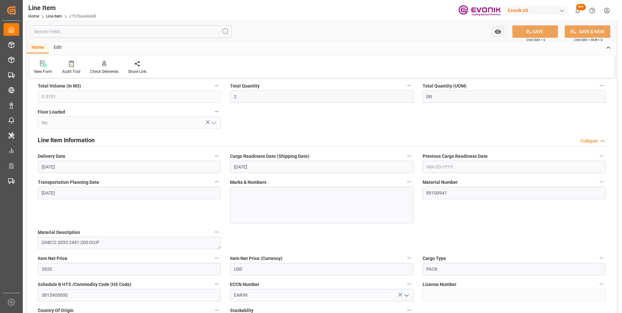
click at [400, 163] on input "10-31-2025" at bounding box center [321, 167] width 183 height 12
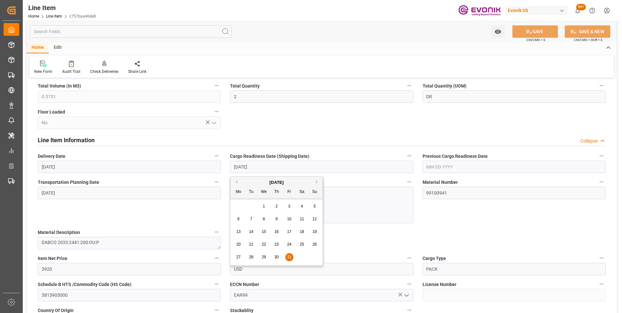
click at [240, 257] on span "27" at bounding box center [238, 257] width 4 height 5
type input "10-27-2025"
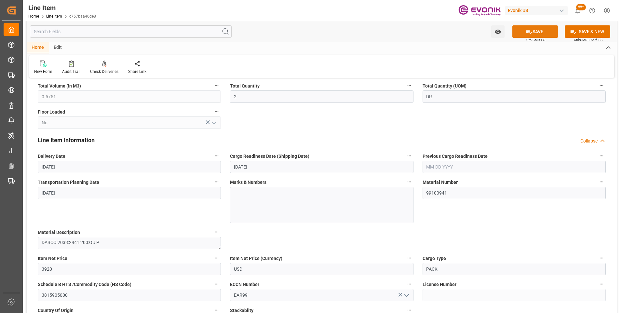
click at [531, 34] on icon at bounding box center [529, 31] width 7 height 7
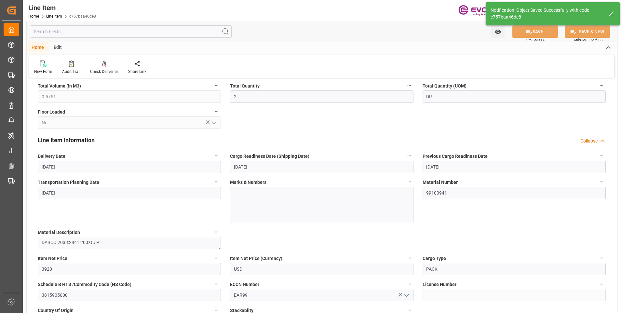
type input "[DATE] 14:55"
type input "10-31-2025"
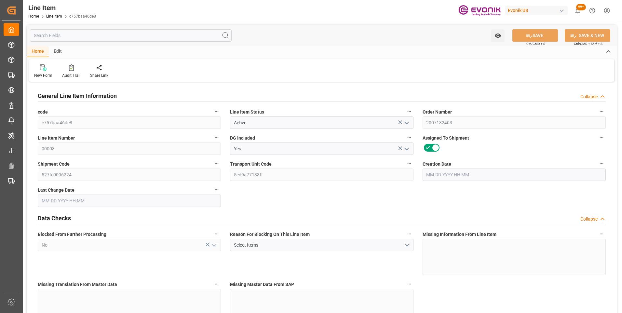
type input "1"
type input "433.6"
type input "400"
type input "0.5751"
type input "2"
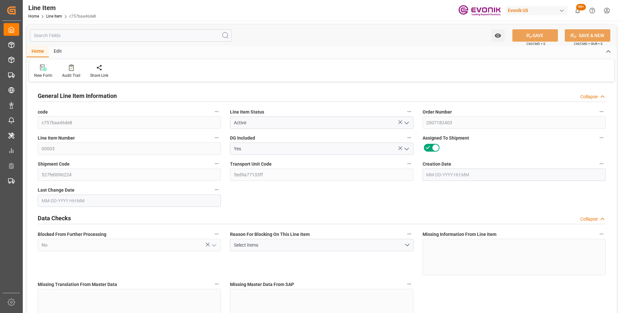
type input "3920"
type input "2"
type input "433.6"
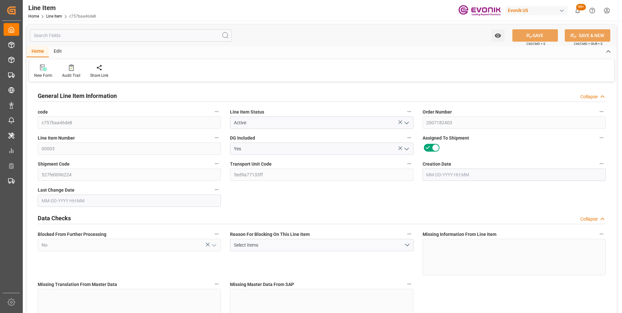
type input "453.6"
type input "400"
type input "0.5751"
type input "575.074"
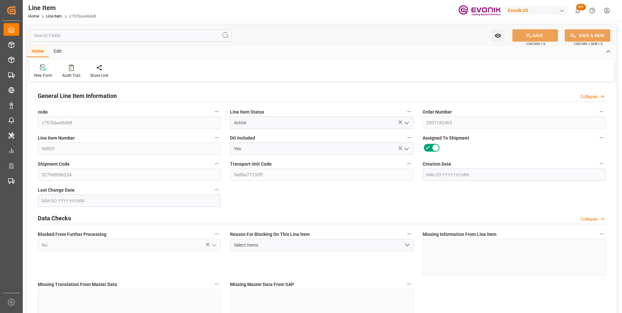
type input "0"
type input "09-16-2025 12:02"
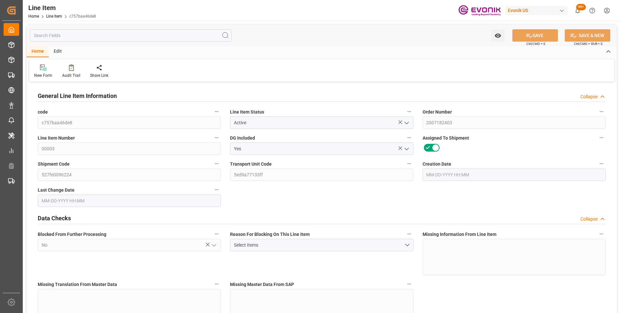
type input "[DATE] 14:55"
type input "[DATE]"
type input "10-27-2025"
type input "10-31-2025"
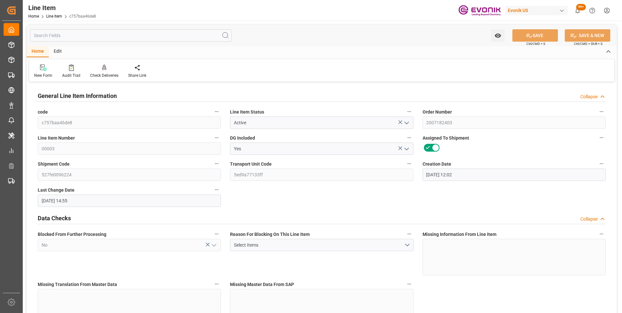
click at [77, 39] on input "text" at bounding box center [131, 35] width 202 height 12
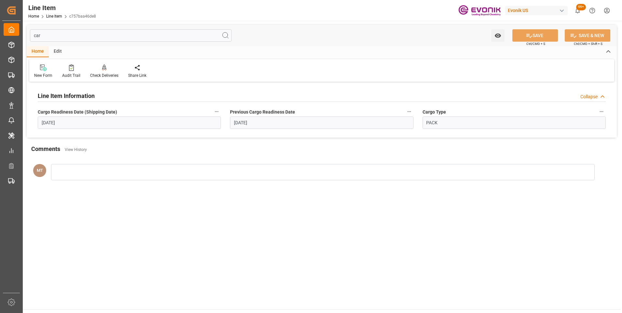
type input "car"
click at [159, 125] on input "10-27-2025" at bounding box center [129, 122] width 183 height 12
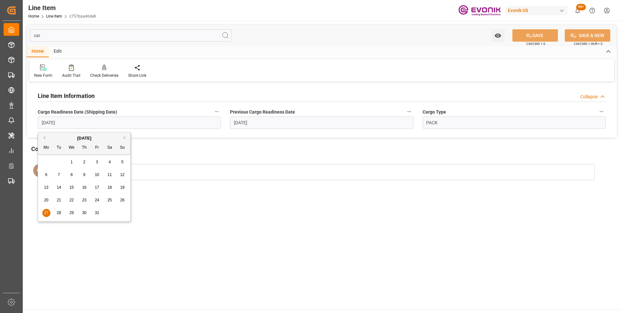
click at [98, 212] on span "31" at bounding box center [97, 213] width 4 height 5
type input "10-31-2025"
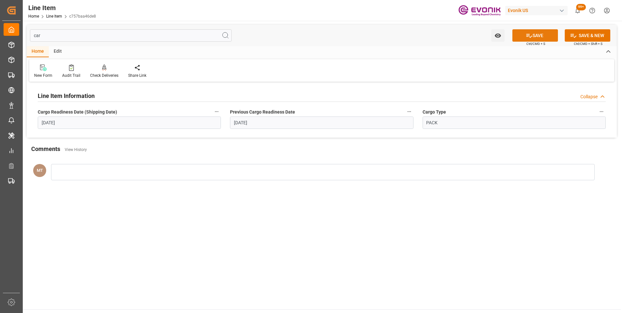
click at [531, 36] on icon at bounding box center [529, 35] width 7 height 7
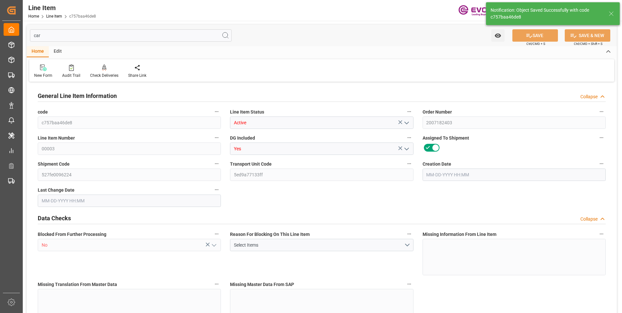
type input "1"
type input "433.6"
type input "400"
type input "0.5751"
type input "2"
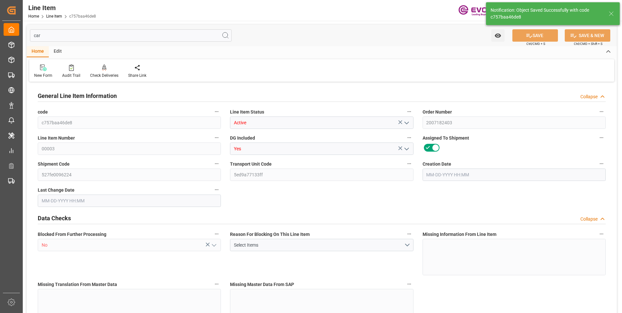
type input "3920"
type input "2"
type input "433.6"
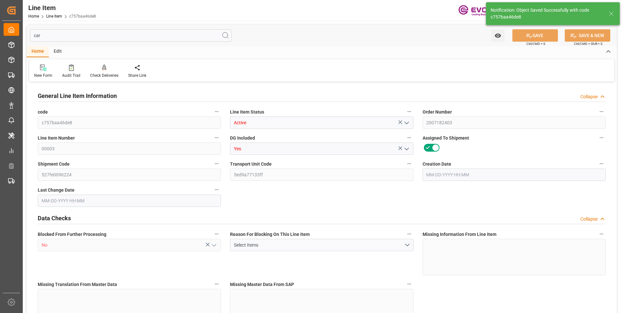
type input "453.6"
type input "400"
type input "0.5751"
type input "575.074"
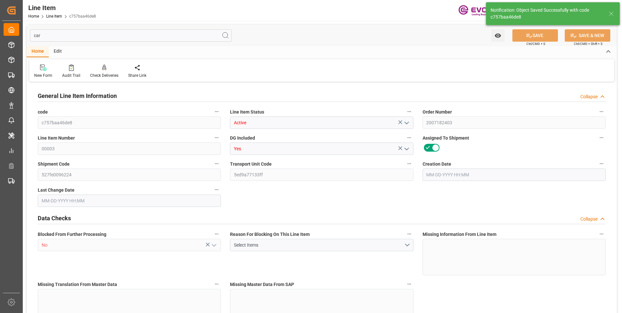
type input "0"
type input "10-27-2025"
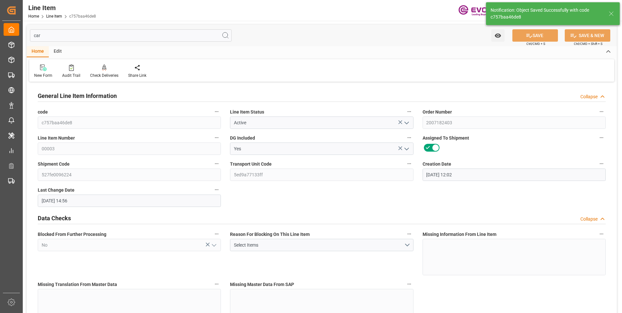
type input "09-16-2025 12:02"
type input "09-29-2025 14:56"
type input "[DATE]"
type input "10-31-2025"
